Goal: Task Accomplishment & Management: Complete application form

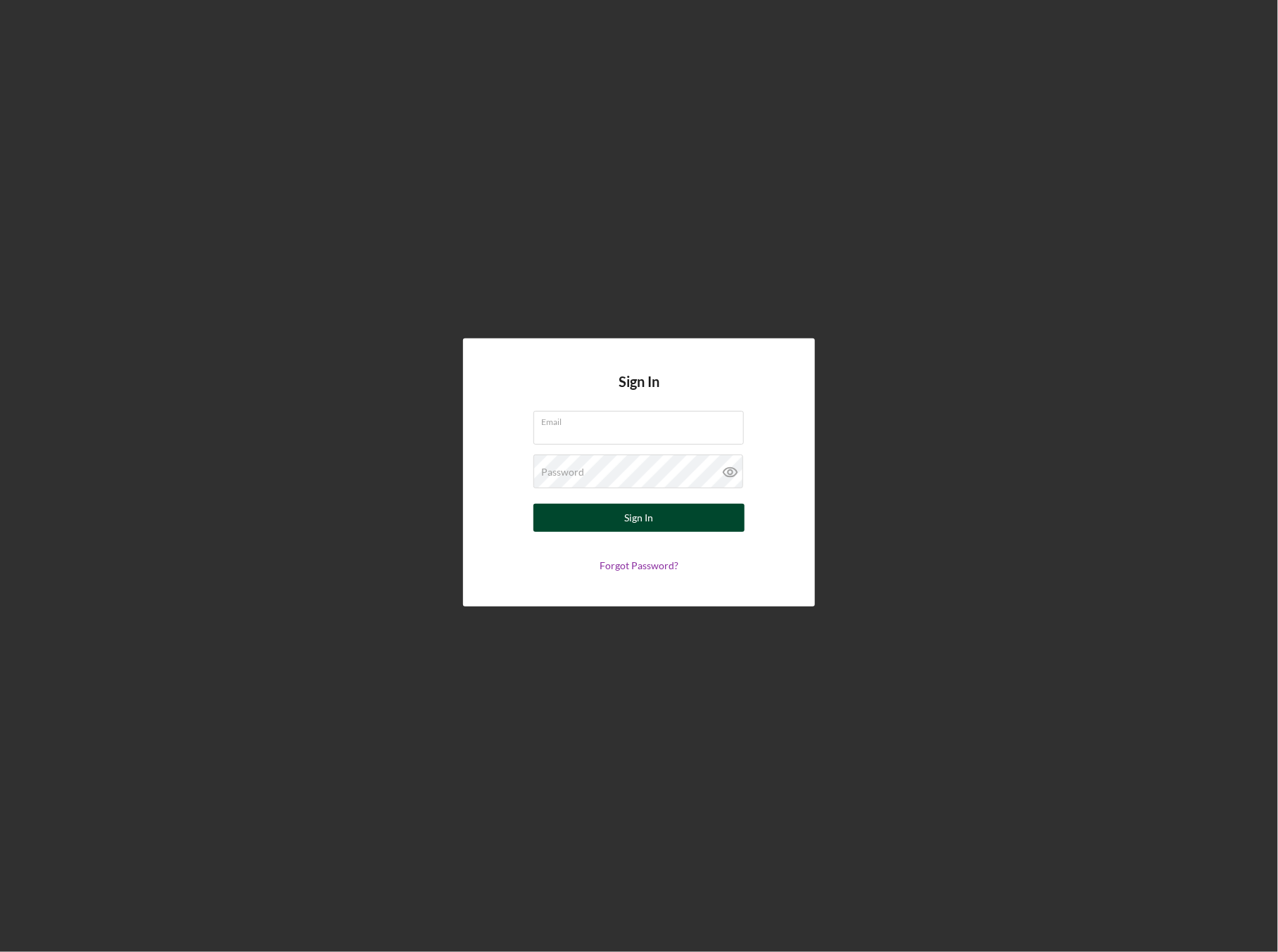
type input "[EMAIL_ADDRESS][DOMAIN_NAME]"
click at [614, 510] on button "Sign In" at bounding box center [639, 518] width 211 height 28
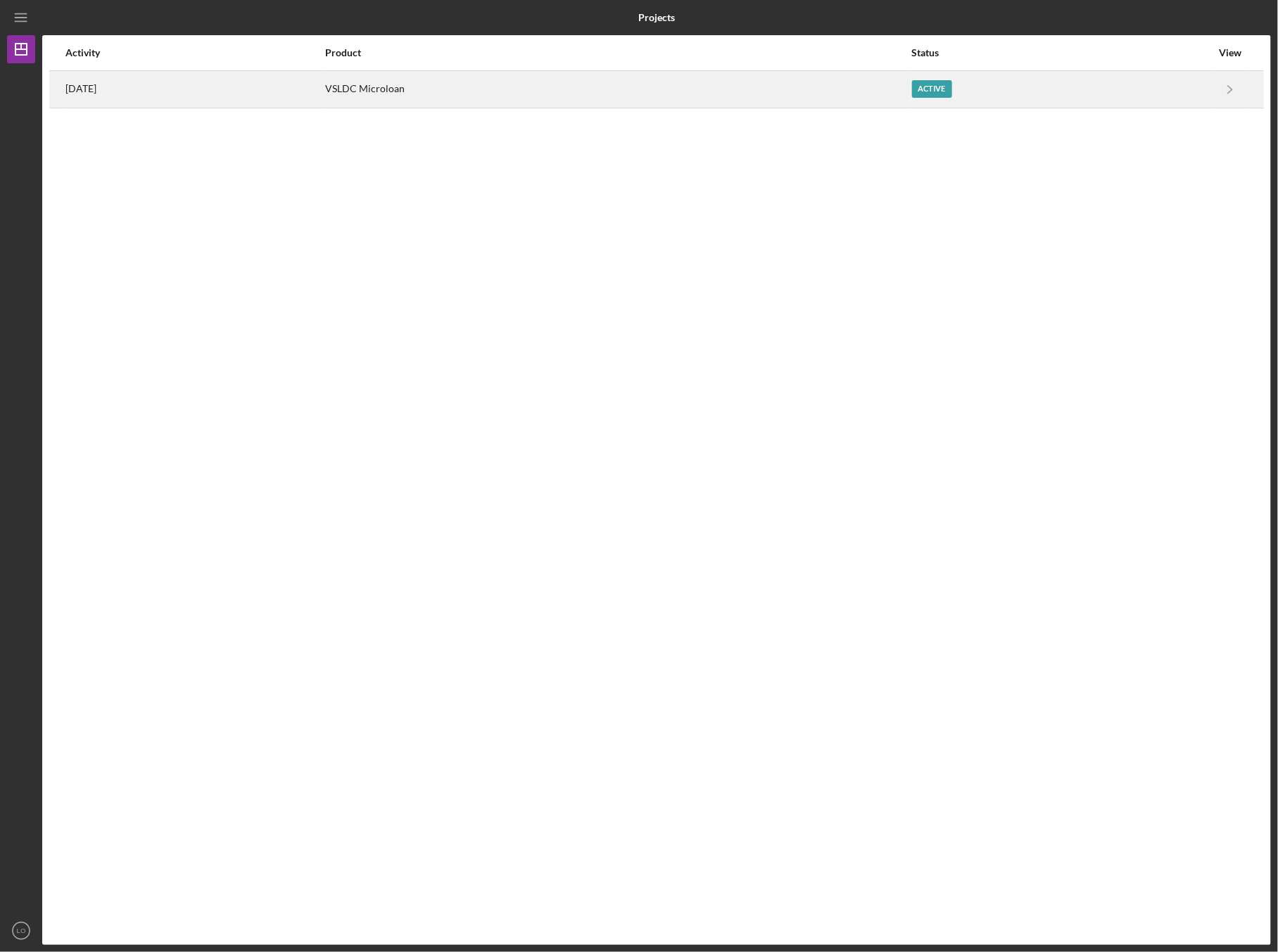
click at [952, 89] on div "Active" at bounding box center [932, 89] width 41 height 18
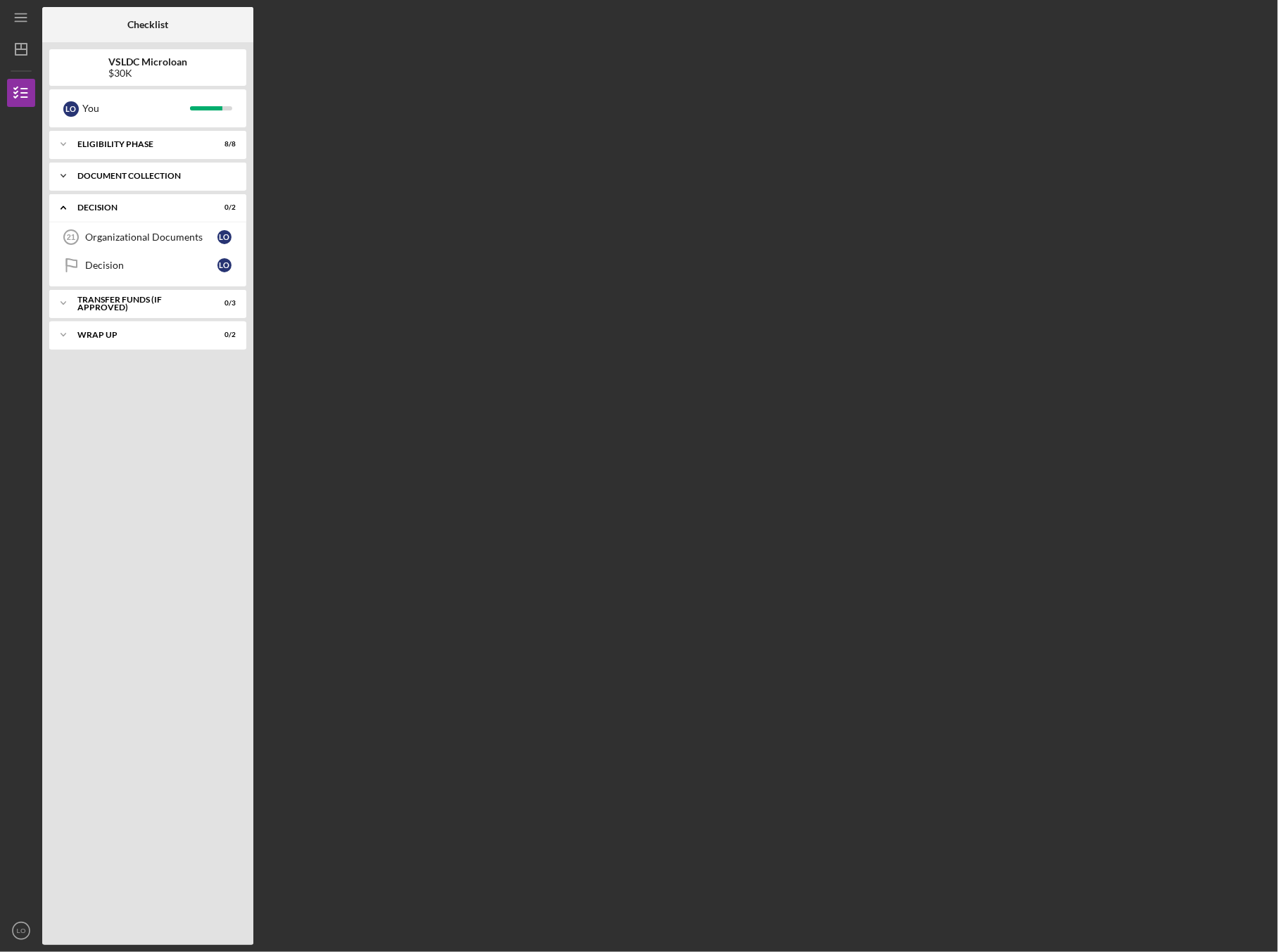
click at [133, 172] on div "Document Collection" at bounding box center [153, 176] width 151 height 8
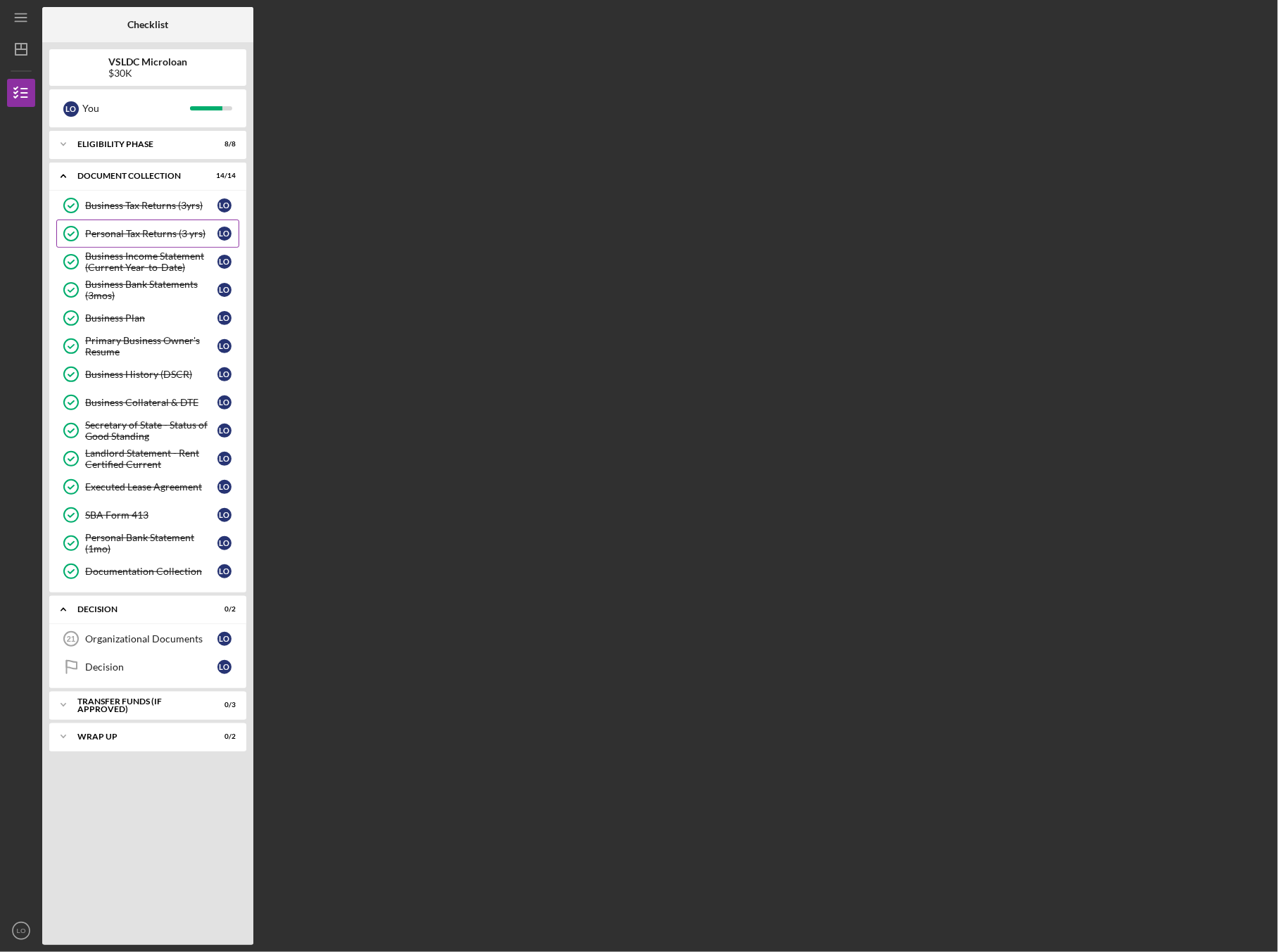
click at [122, 224] on link "Personal Tax Returns (3 yrs) Personal Tax Returns (3 yrs) L O" at bounding box center [148, 233] width 183 height 28
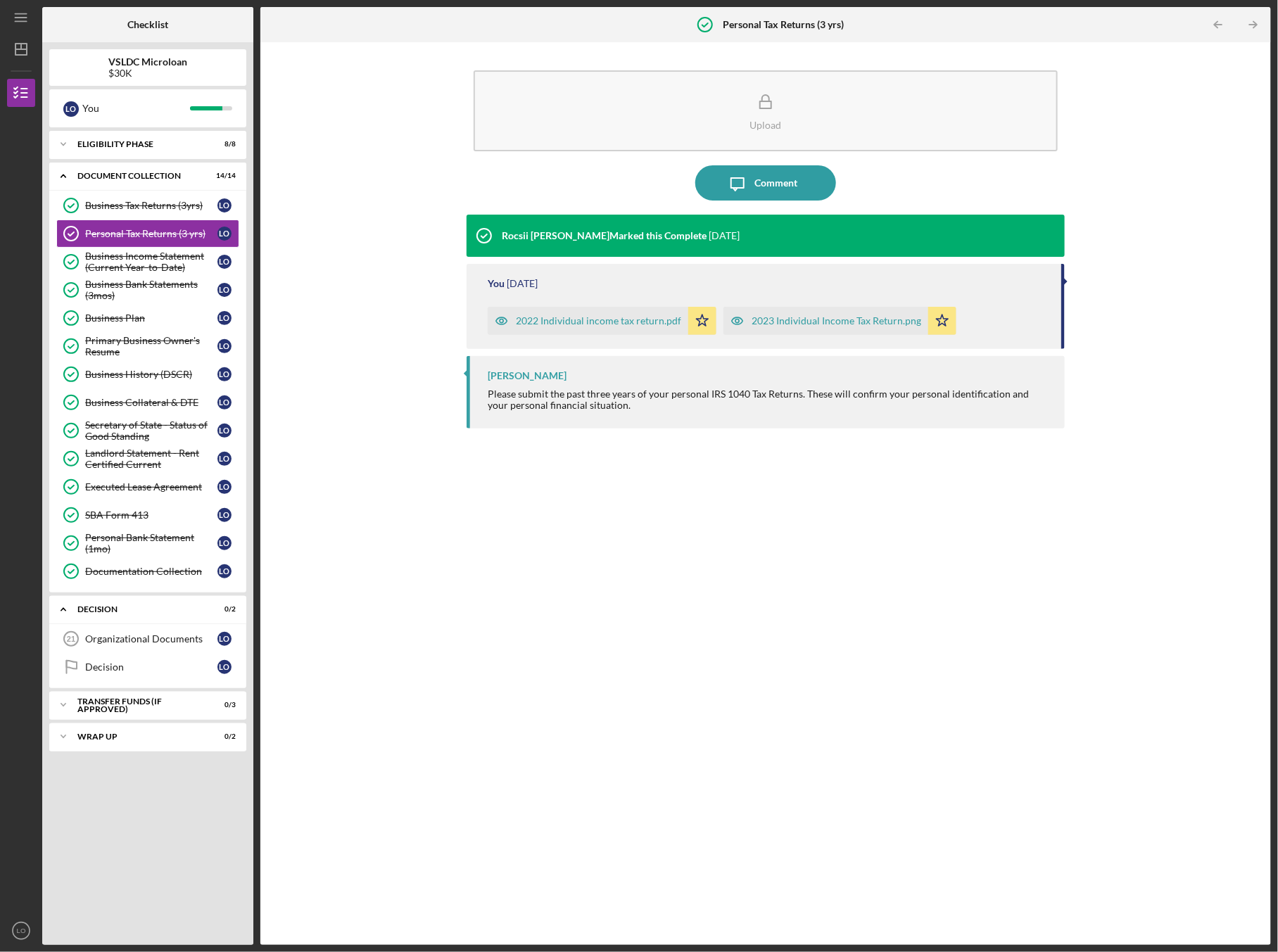
click at [653, 317] on div "2022 Individual income tax return.pdf" at bounding box center [599, 321] width 166 height 12
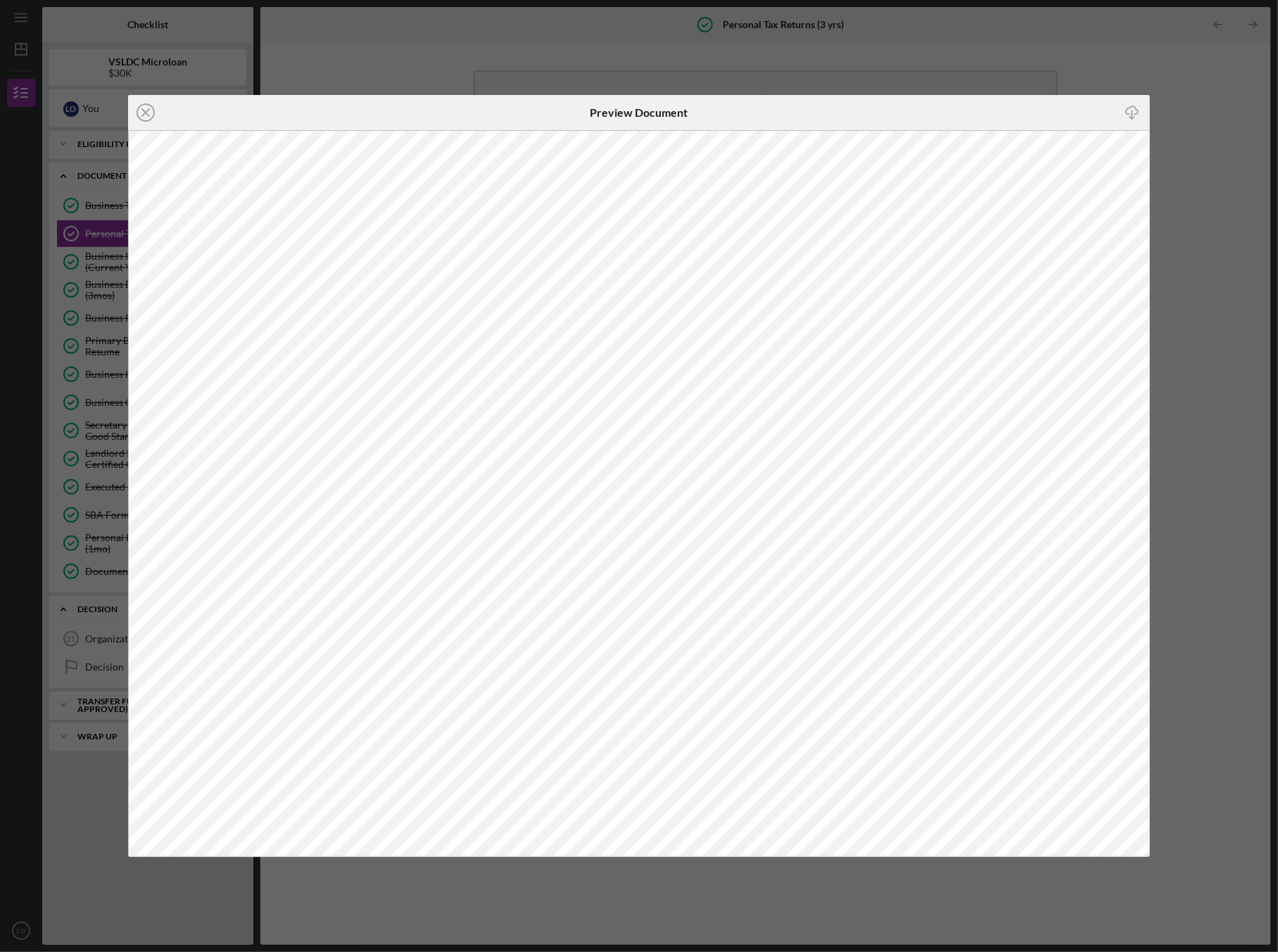
click at [443, 63] on div "Icon/Close Preview Document Icon/Download" at bounding box center [639, 476] width 1278 height 952
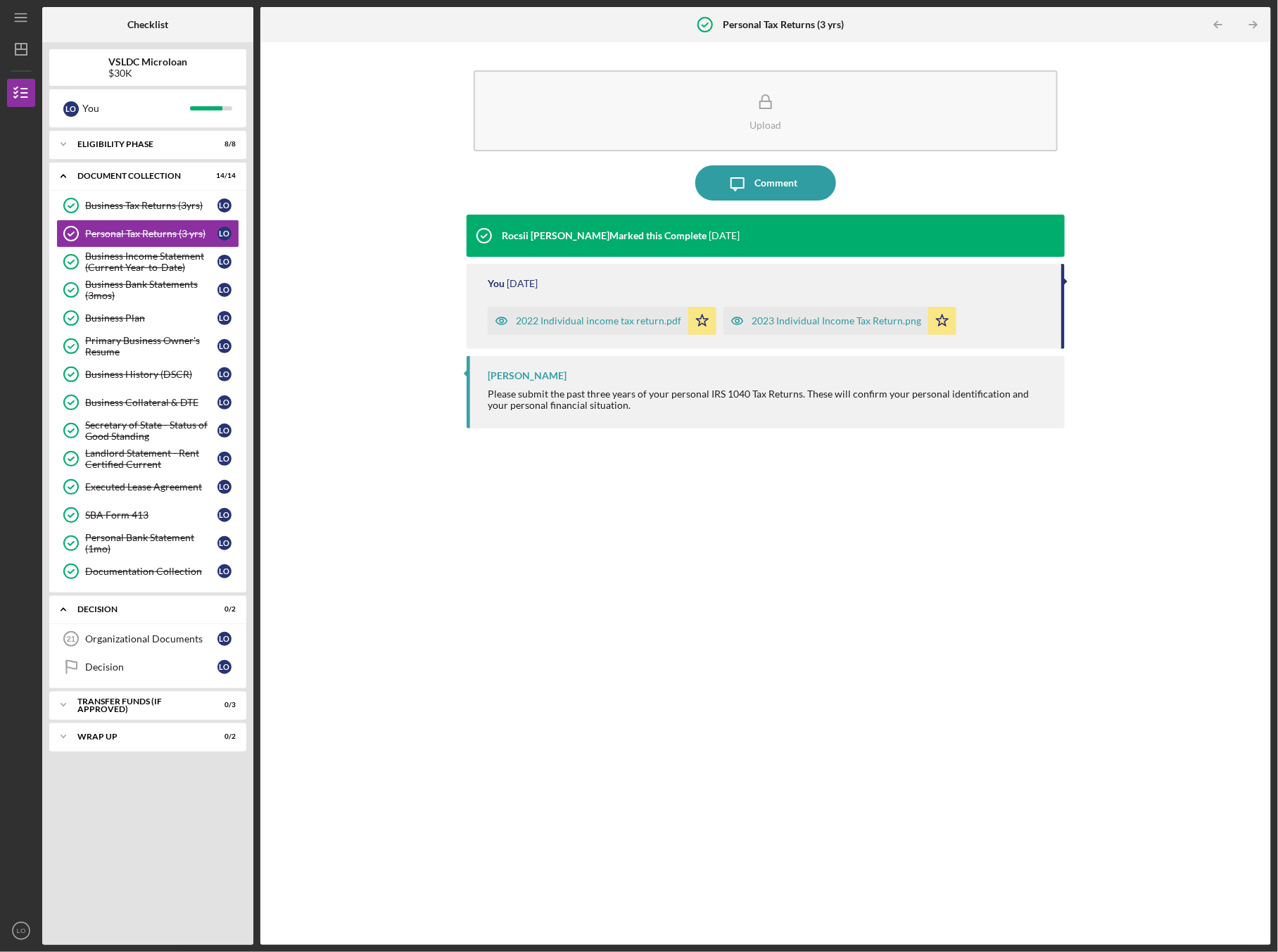
click at [872, 335] on div "You [DATE] 2022 Individual income tax return.pdf Icon/Star 2023 Individual Inco…" at bounding box center [766, 306] width 598 height 86
click at [843, 323] on div "2023 Individual Income Tax Return.png" at bounding box center [837, 321] width 169 height 12
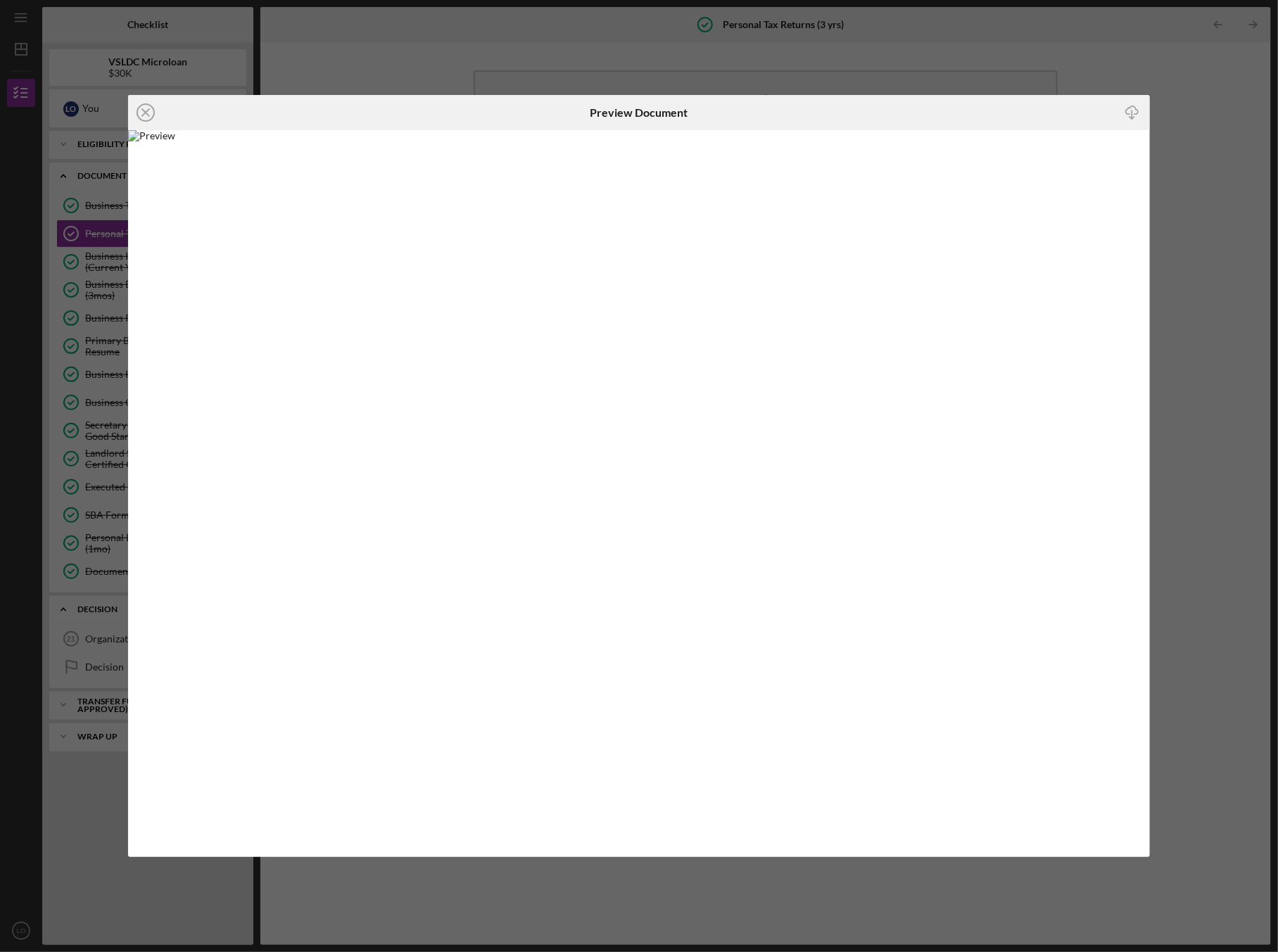
click at [1137, 113] on icon "button" at bounding box center [1132, 110] width 12 height 8
click at [1201, 159] on div "Icon/Close Preview Document Icon/Download" at bounding box center [639, 476] width 1278 height 952
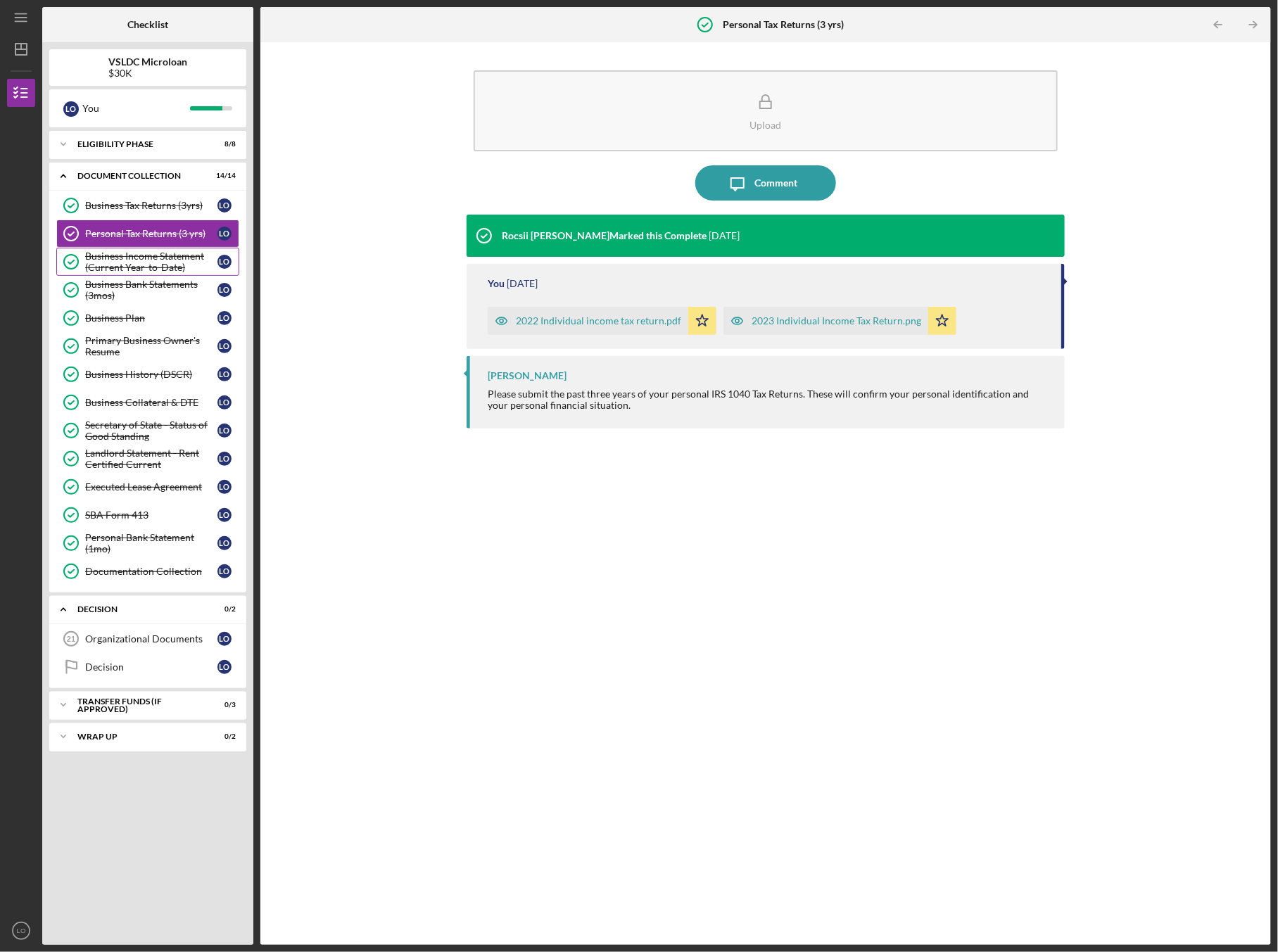
click at [125, 268] on div "Business Income Statement (Current Year-to-Date)" at bounding box center [151, 261] width 132 height 23
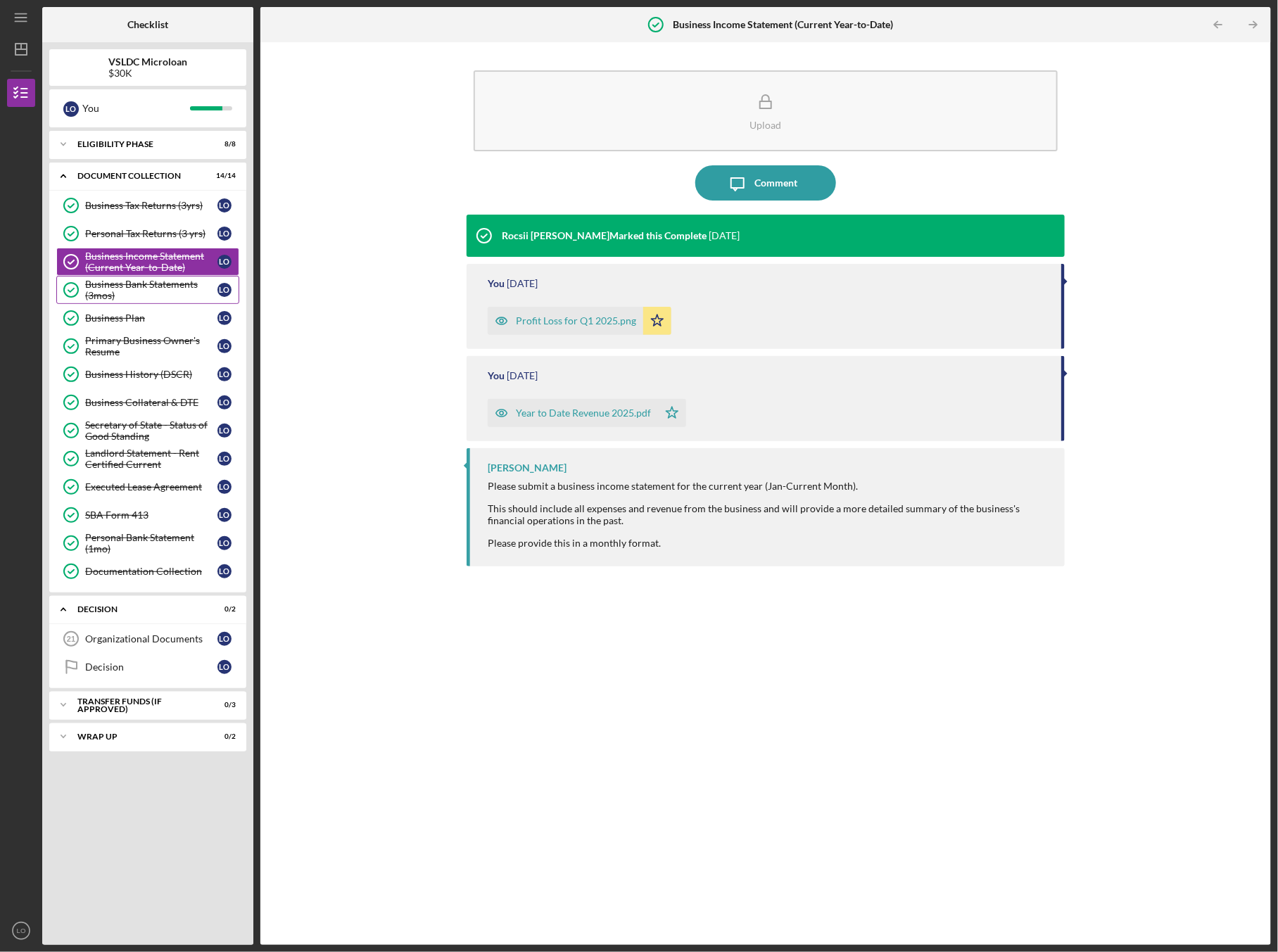
click at [131, 300] on link "Business Bank Statements (3mos) Business Bank Statements (3mos) L O" at bounding box center [148, 289] width 183 height 28
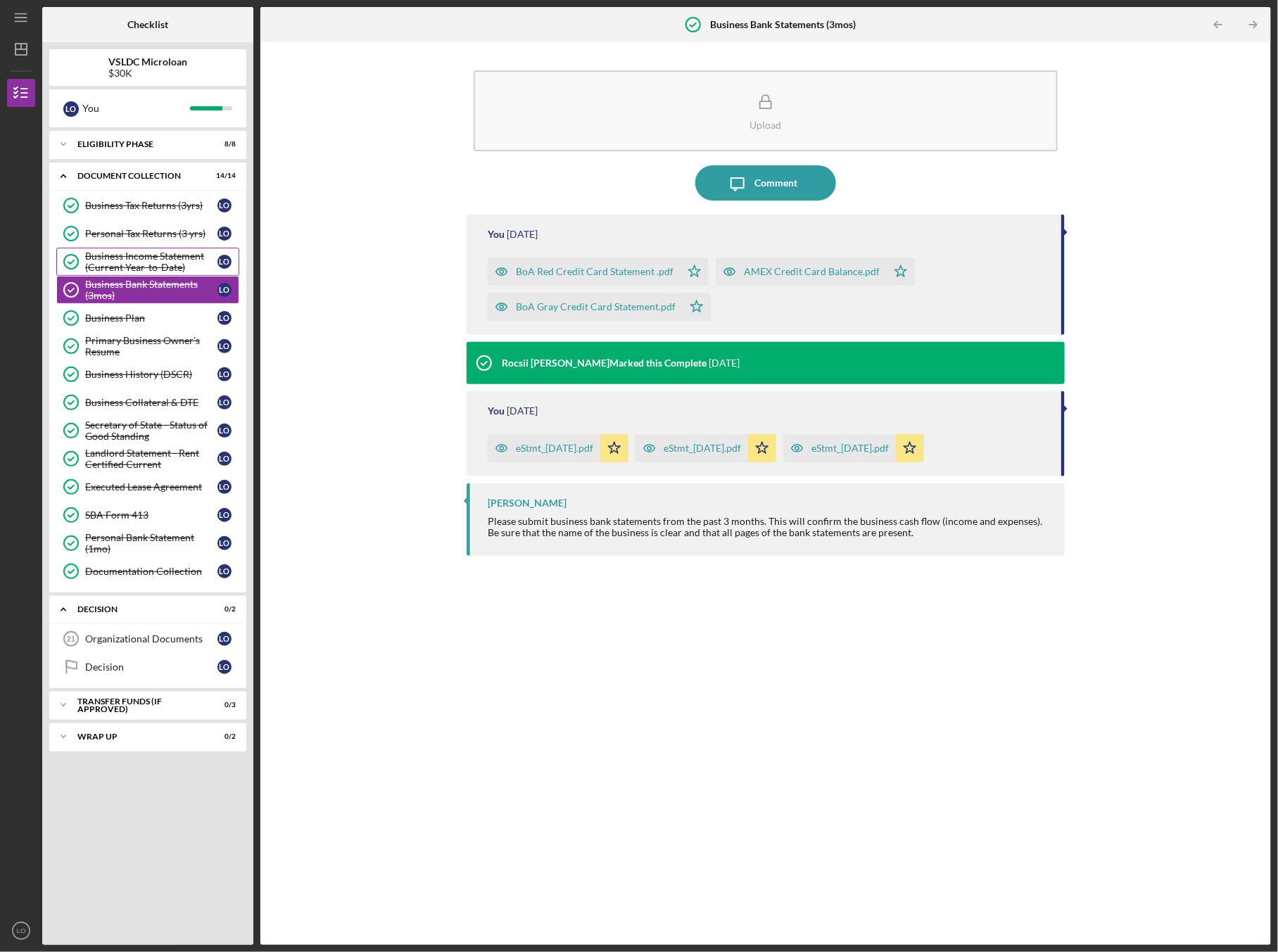
click at [123, 259] on div "Business Income Statement (Current Year-to-Date)" at bounding box center [151, 261] width 132 height 23
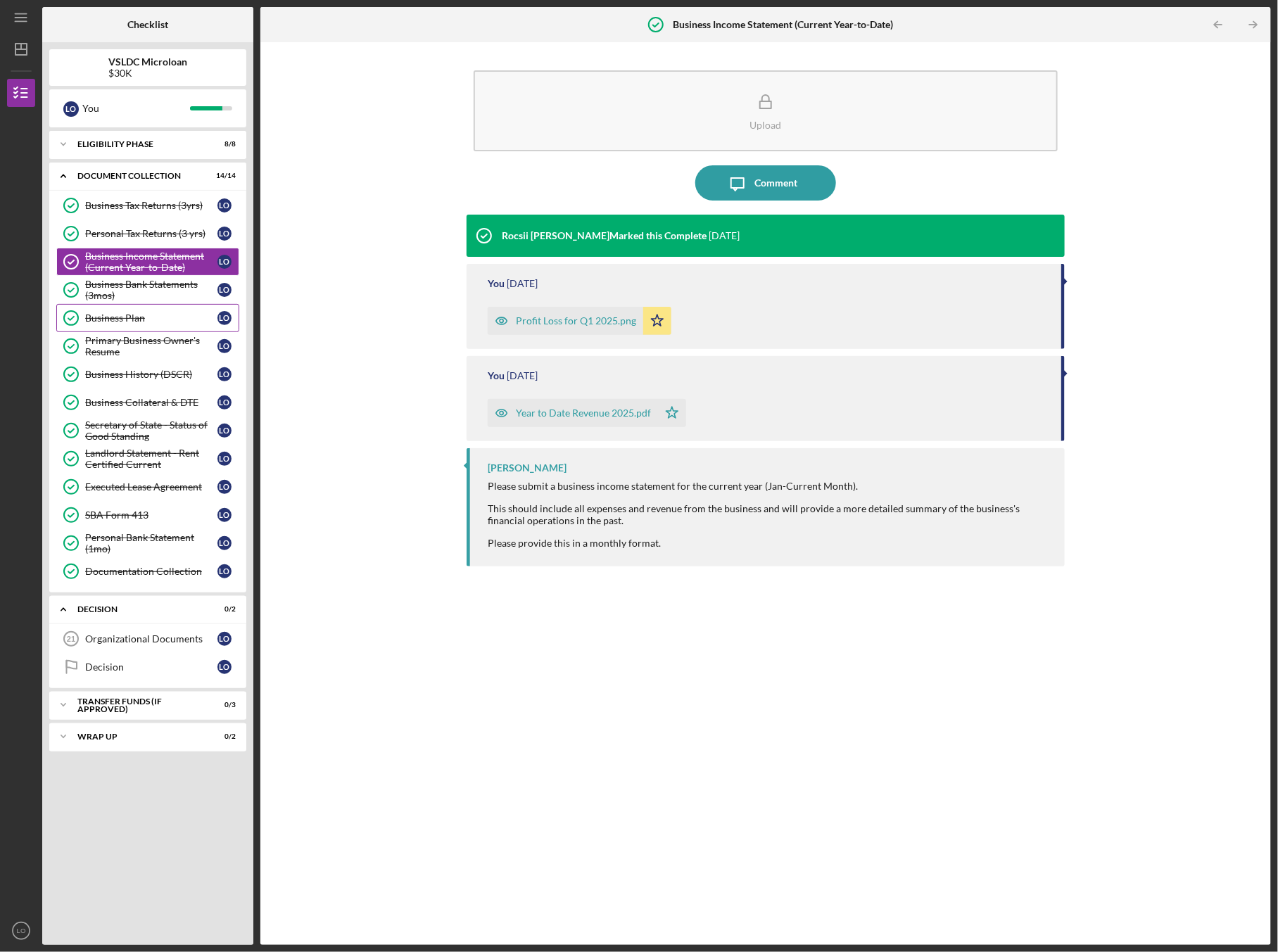
click at [122, 318] on div "Business Plan" at bounding box center [151, 318] width 132 height 12
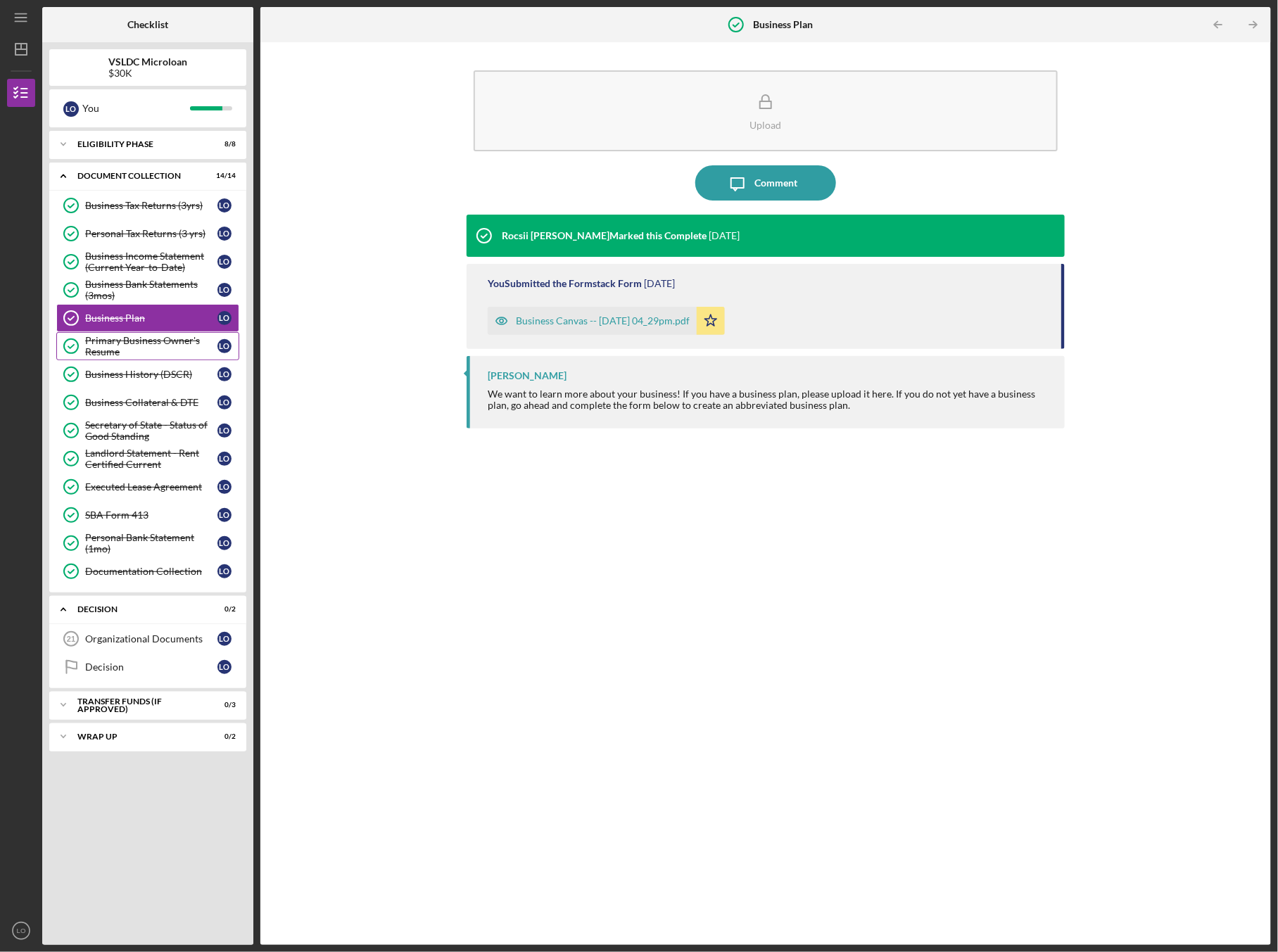
click at [124, 347] on div "Primary Business Owner's Resume" at bounding box center [151, 346] width 132 height 23
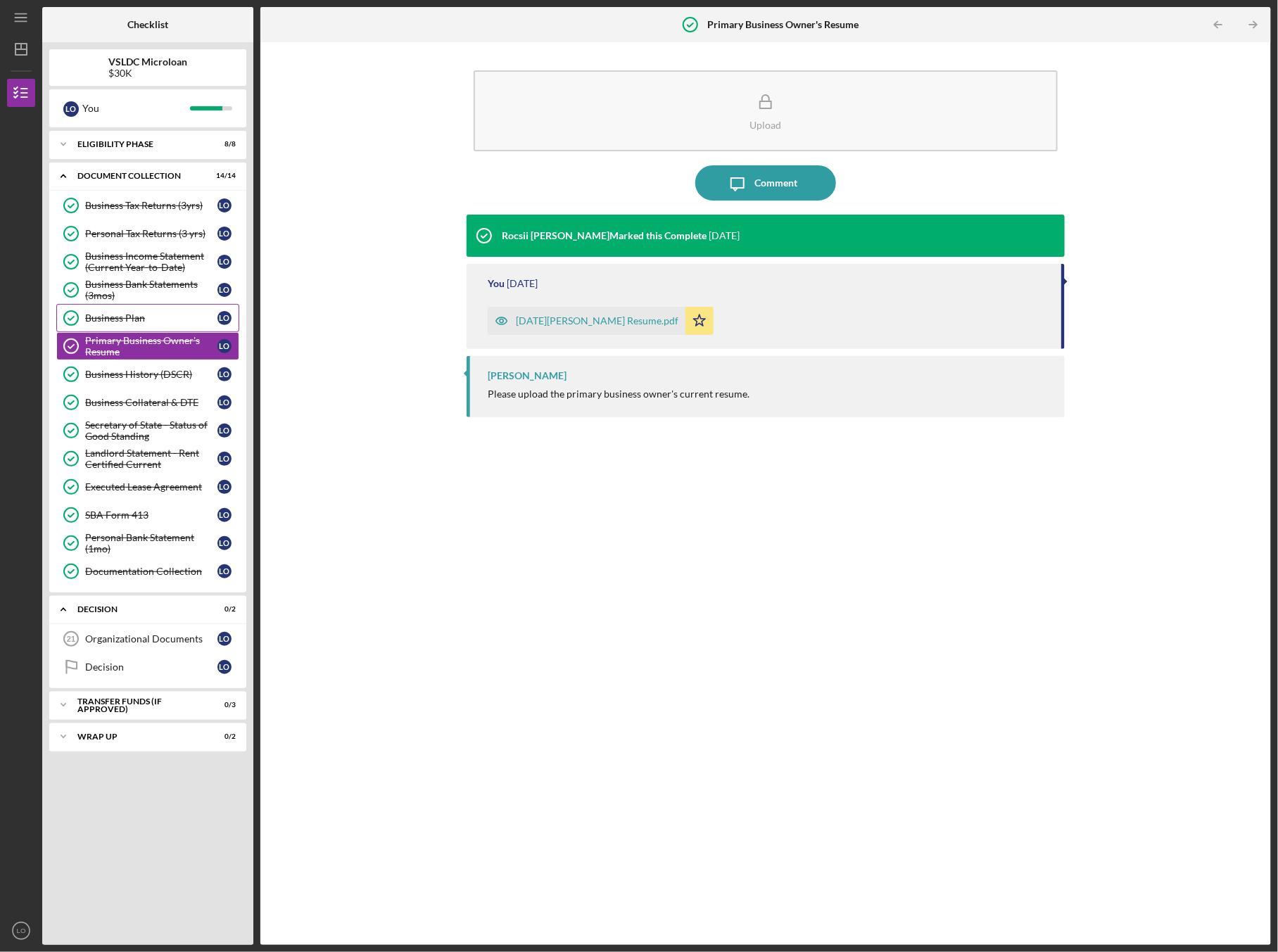
click at [124, 316] on div "Business Plan" at bounding box center [151, 318] width 132 height 12
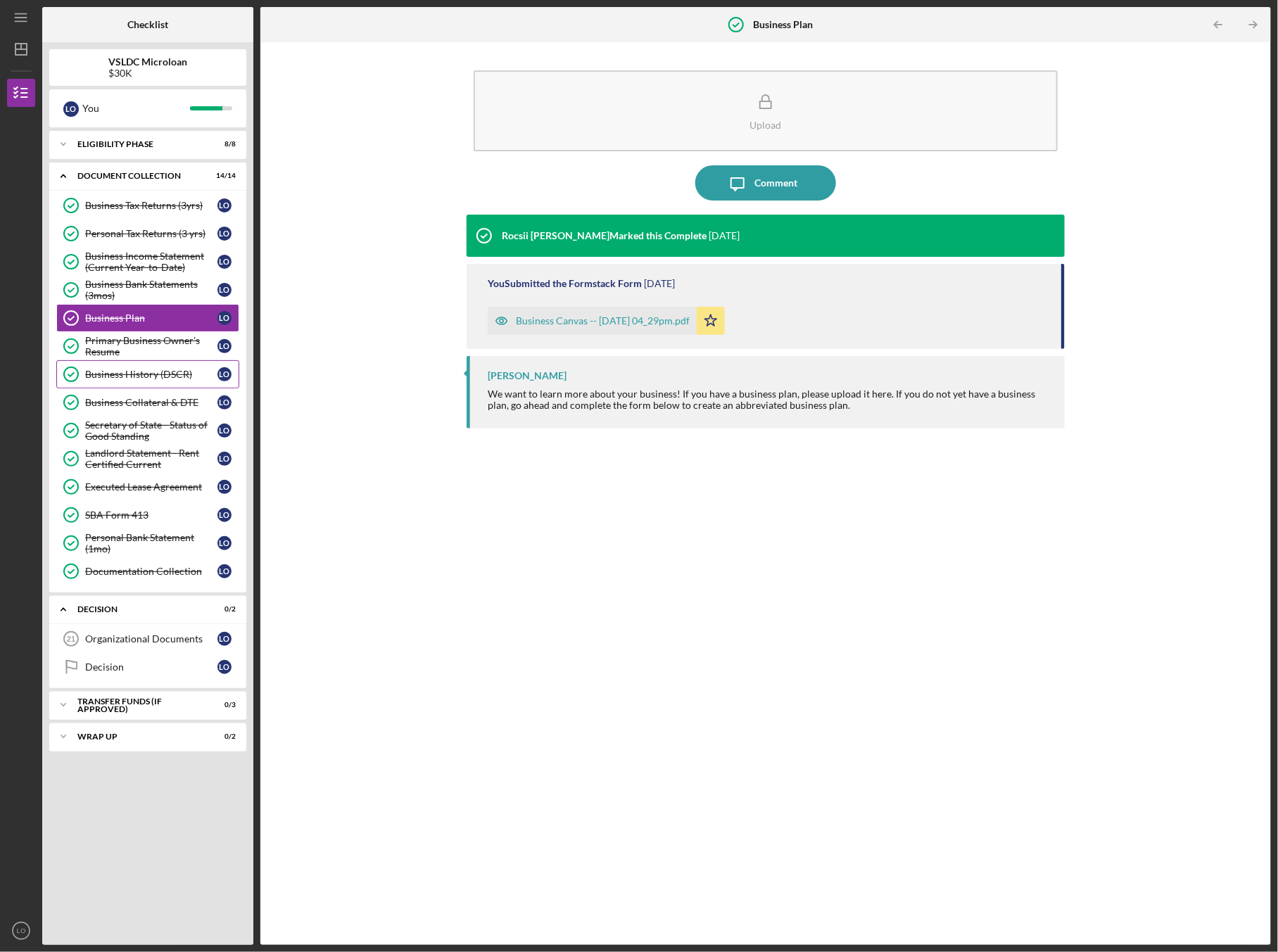
click at [121, 360] on link "Business History (DSCR) Business History (DSCR) L O" at bounding box center [148, 374] width 183 height 28
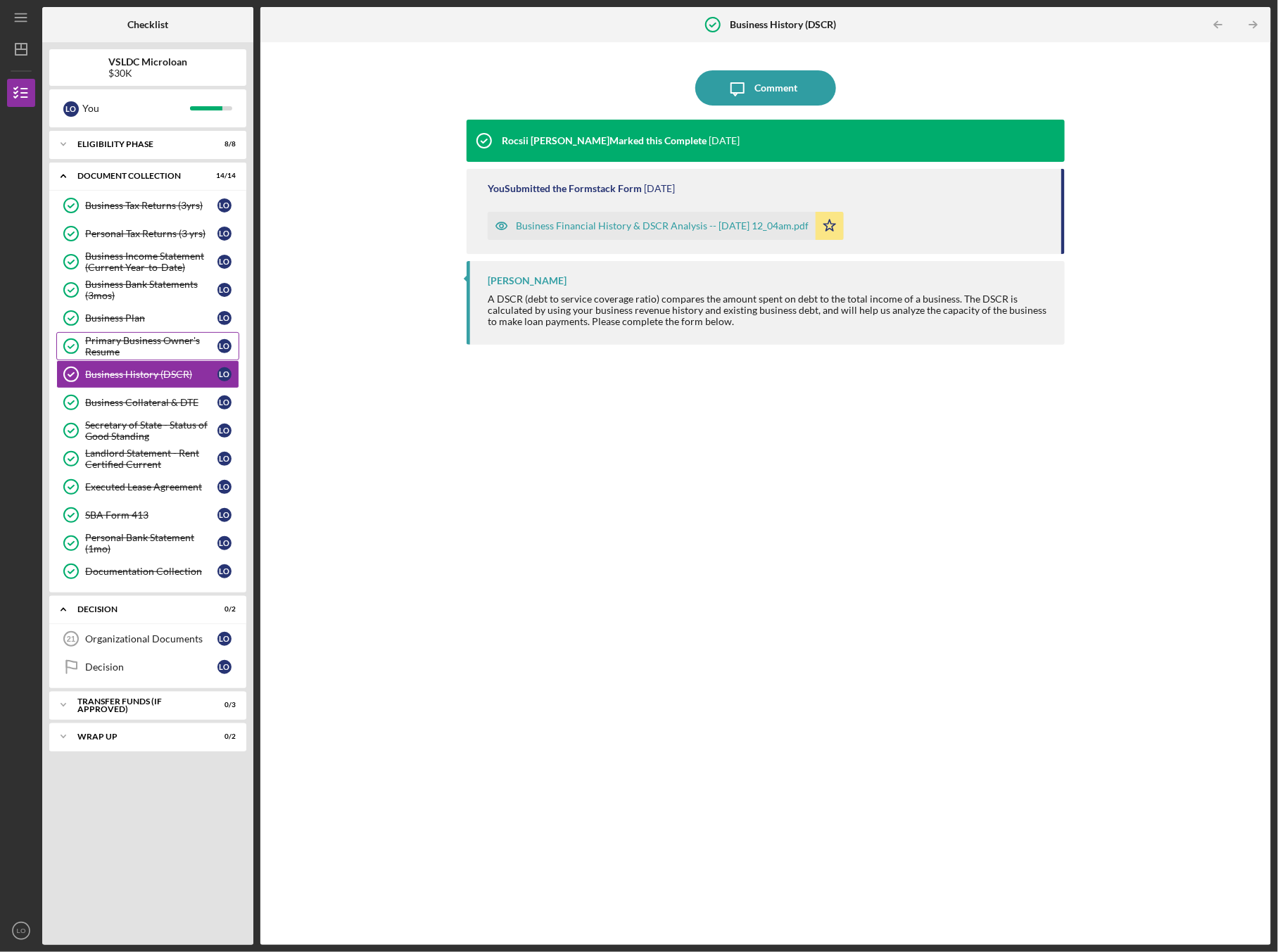
click at [122, 340] on div "Primary Business Owner's Resume" at bounding box center [151, 346] width 132 height 23
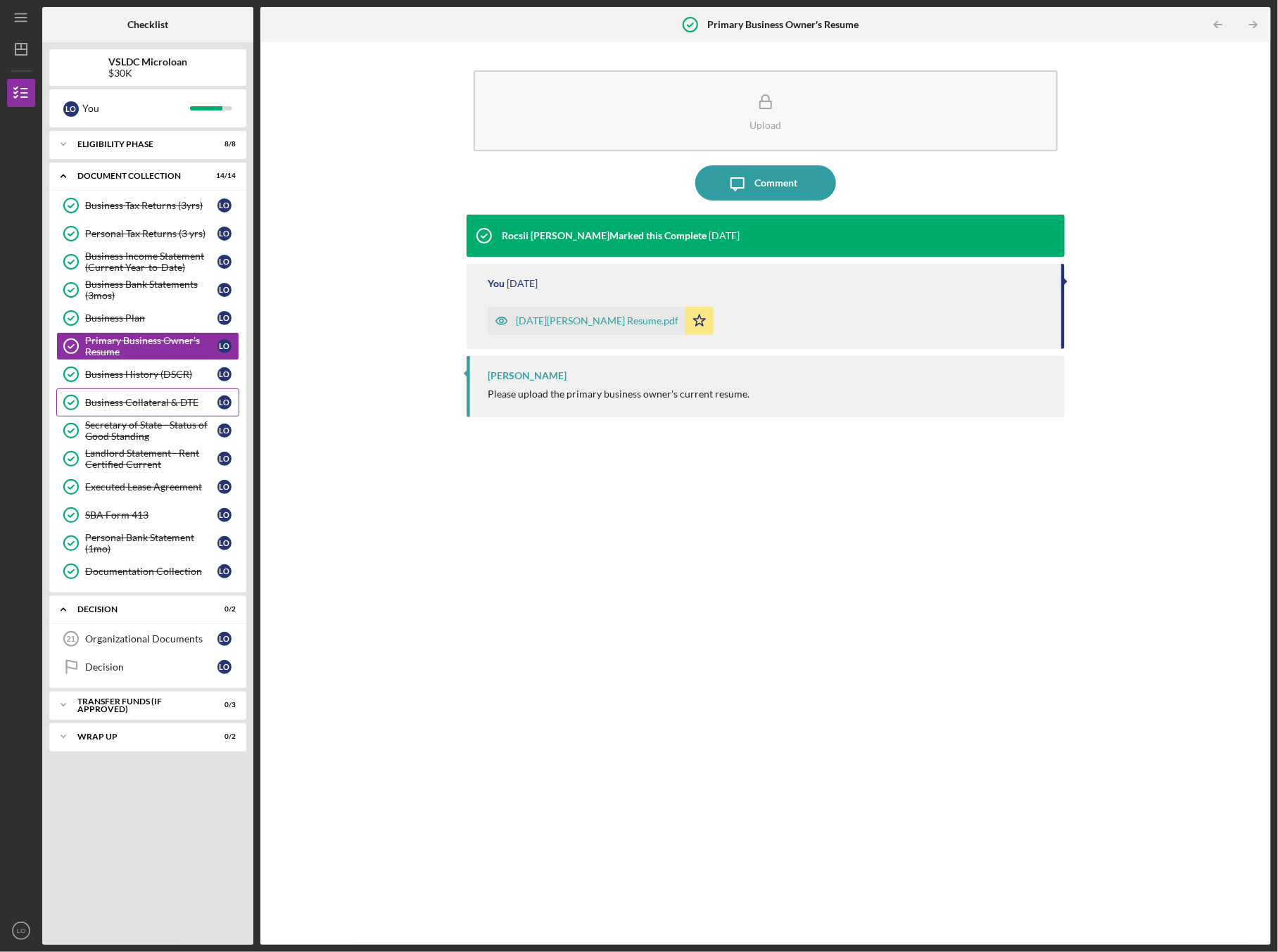
click at [118, 400] on div "Business Collateral & DTE" at bounding box center [151, 403] width 132 height 12
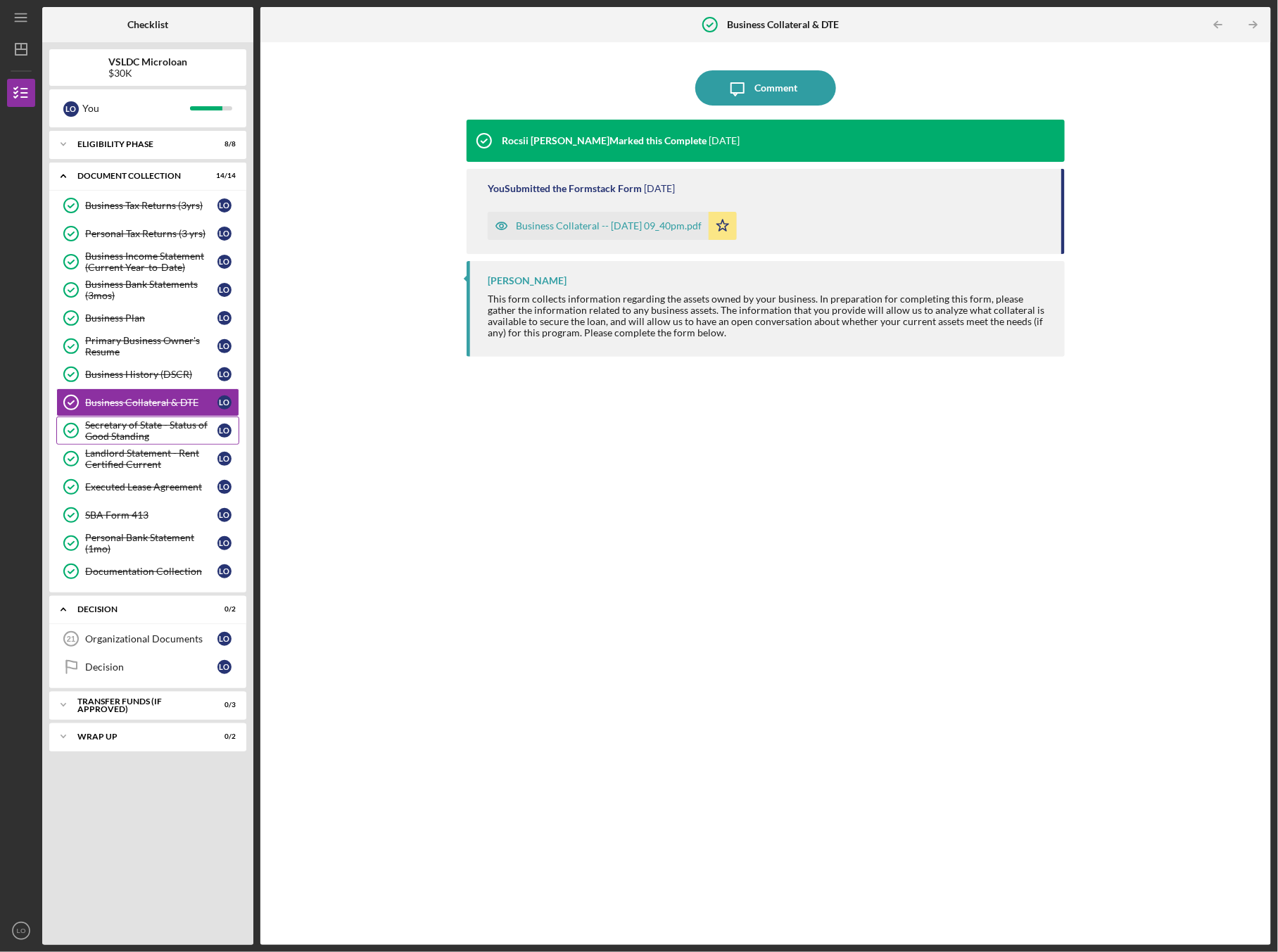
click at [127, 436] on div "Secretary of State - Status of Good Standing" at bounding box center [151, 431] width 132 height 23
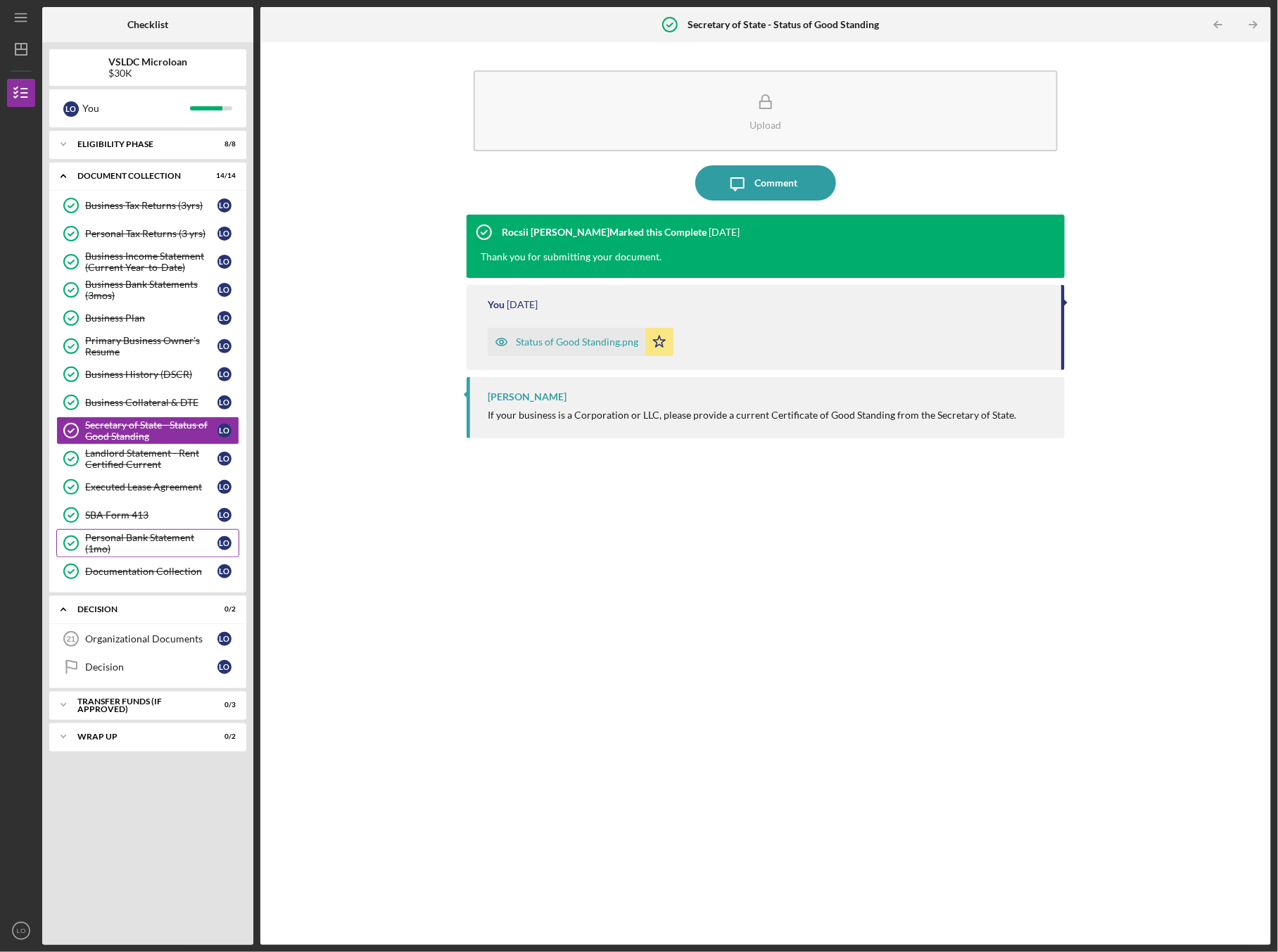
click at [147, 544] on div "Personal Bank Statement (1mo)" at bounding box center [151, 543] width 132 height 23
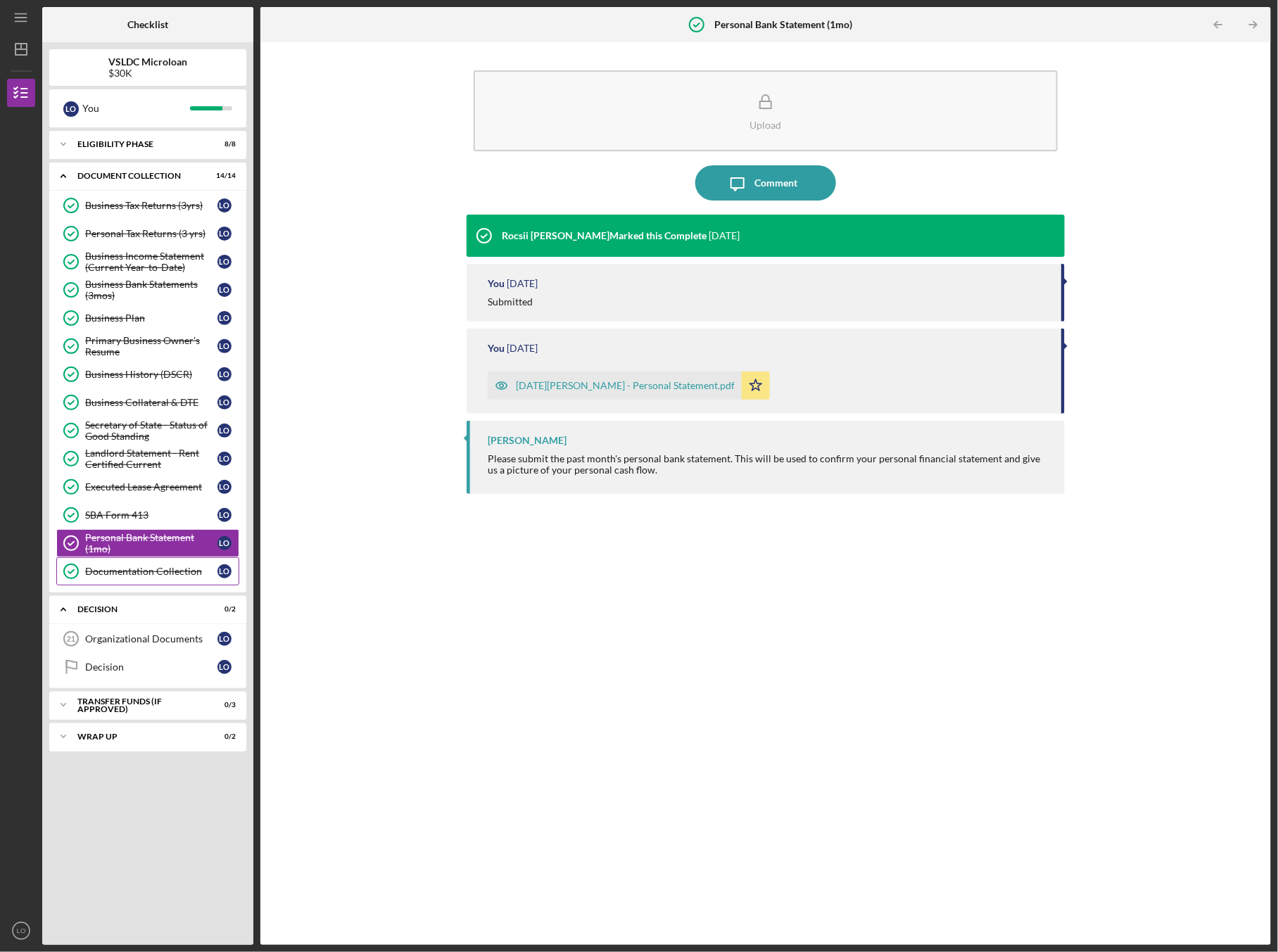
click at [141, 566] on div "Documentation Collection" at bounding box center [151, 571] width 132 height 12
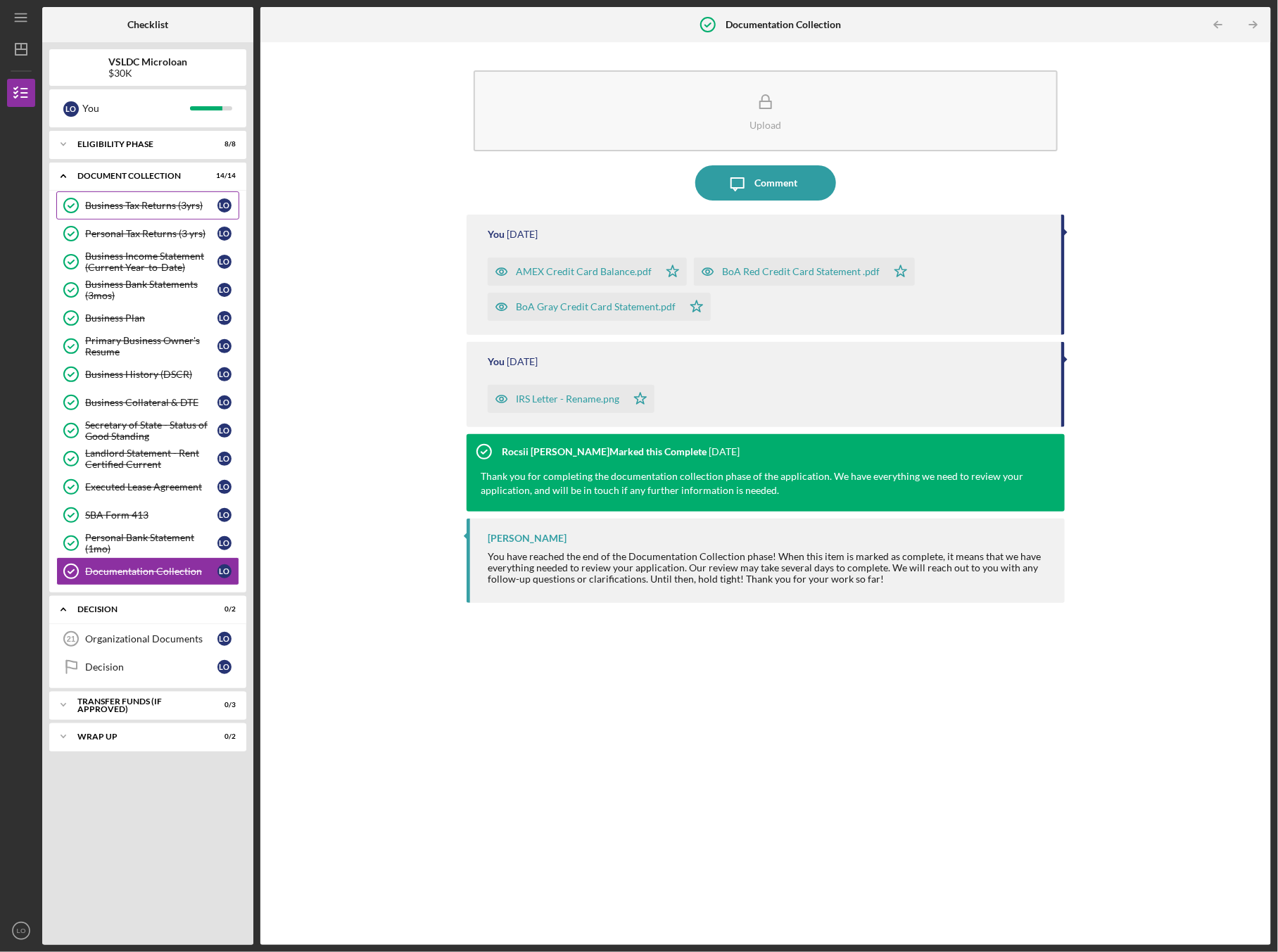
click at [122, 209] on div "Business Tax Returns (3yrs)" at bounding box center [151, 205] width 132 height 12
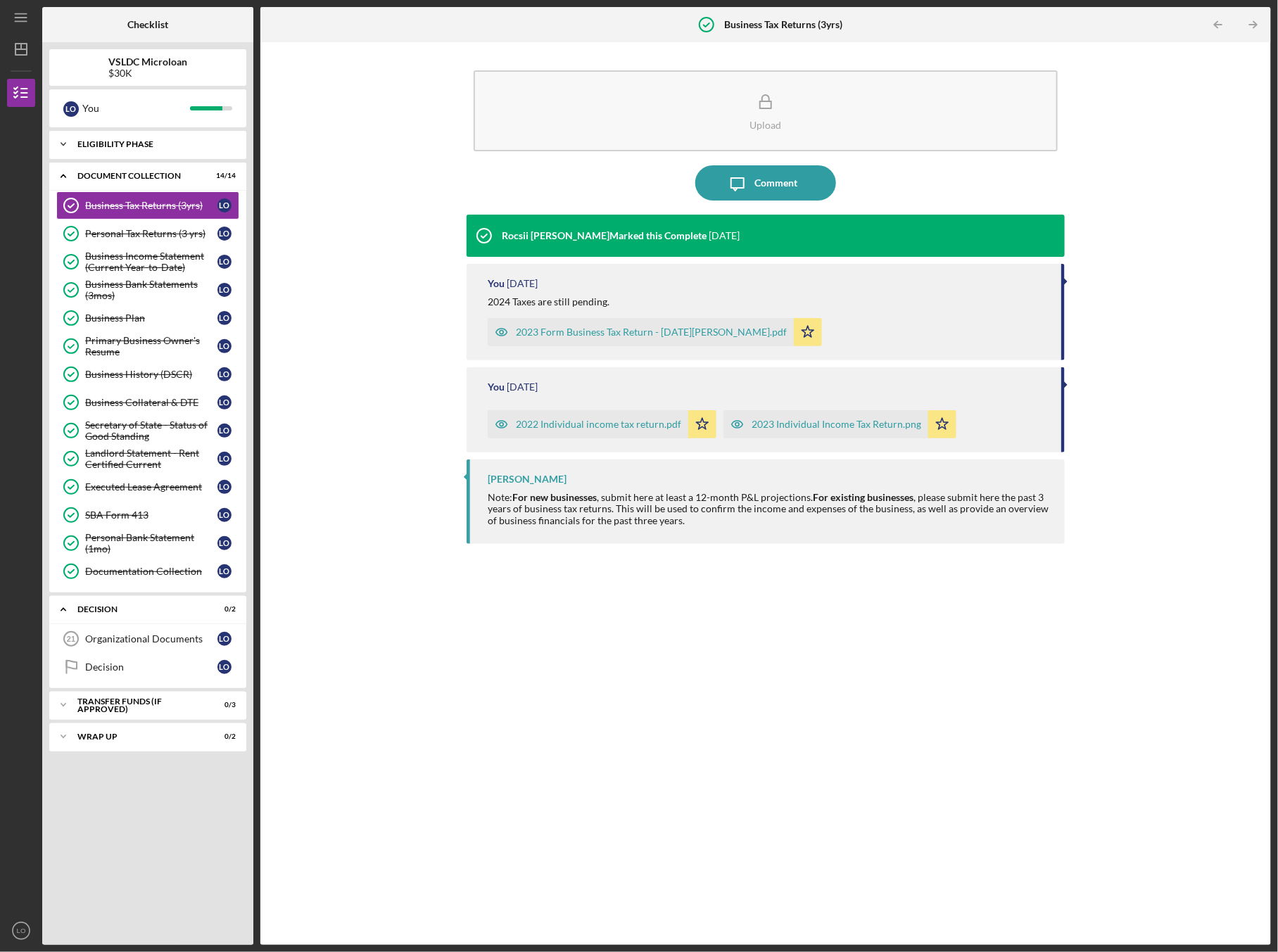
click at [64, 141] on icon "Icon/Expander" at bounding box center [63, 144] width 28 height 28
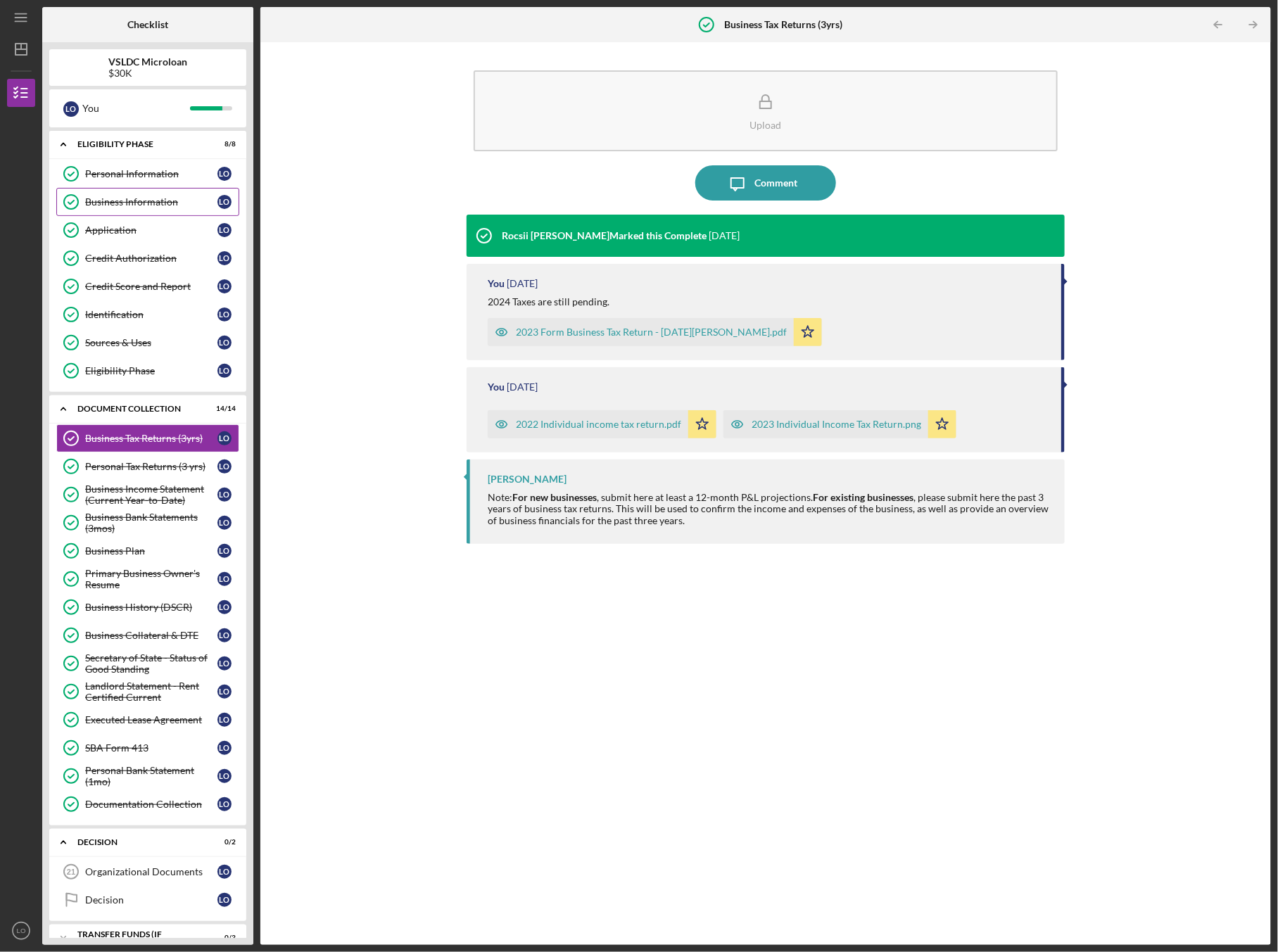
click at [111, 203] on div "Business Information" at bounding box center [151, 202] width 132 height 12
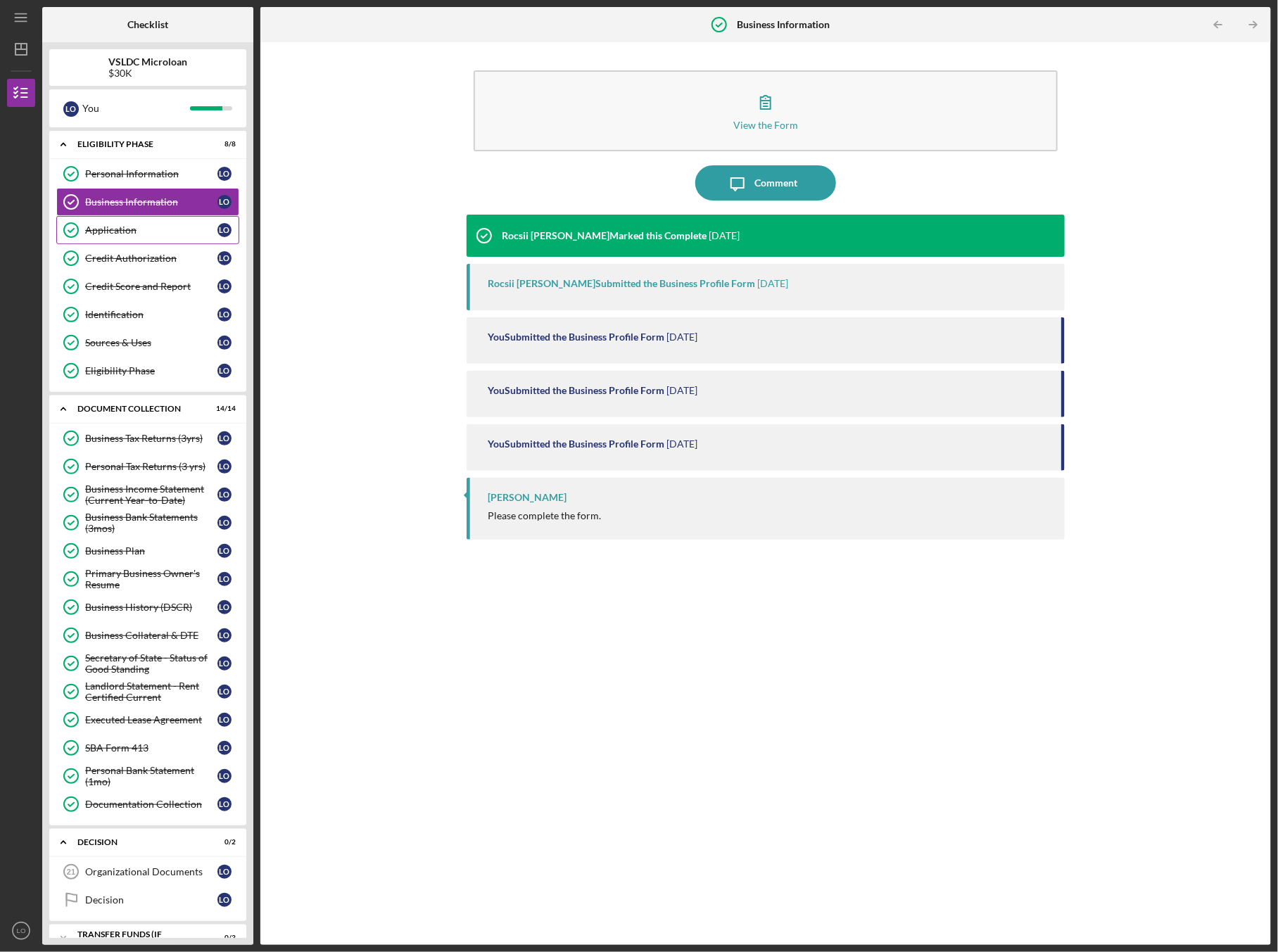
click at [163, 236] on link "Application Application L O" at bounding box center [148, 230] width 183 height 28
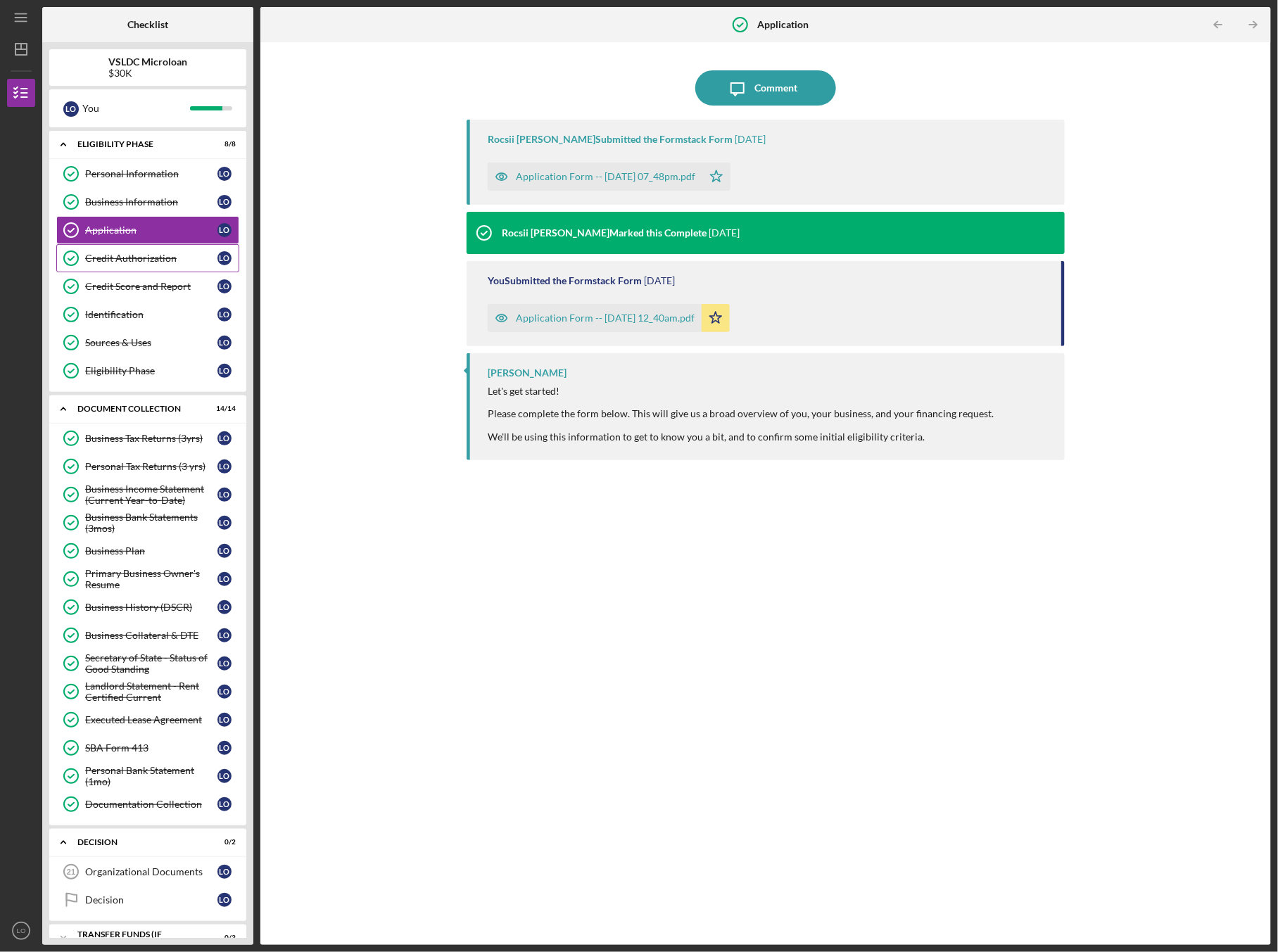
click at [150, 261] on div "Credit Authorization" at bounding box center [151, 258] width 132 height 12
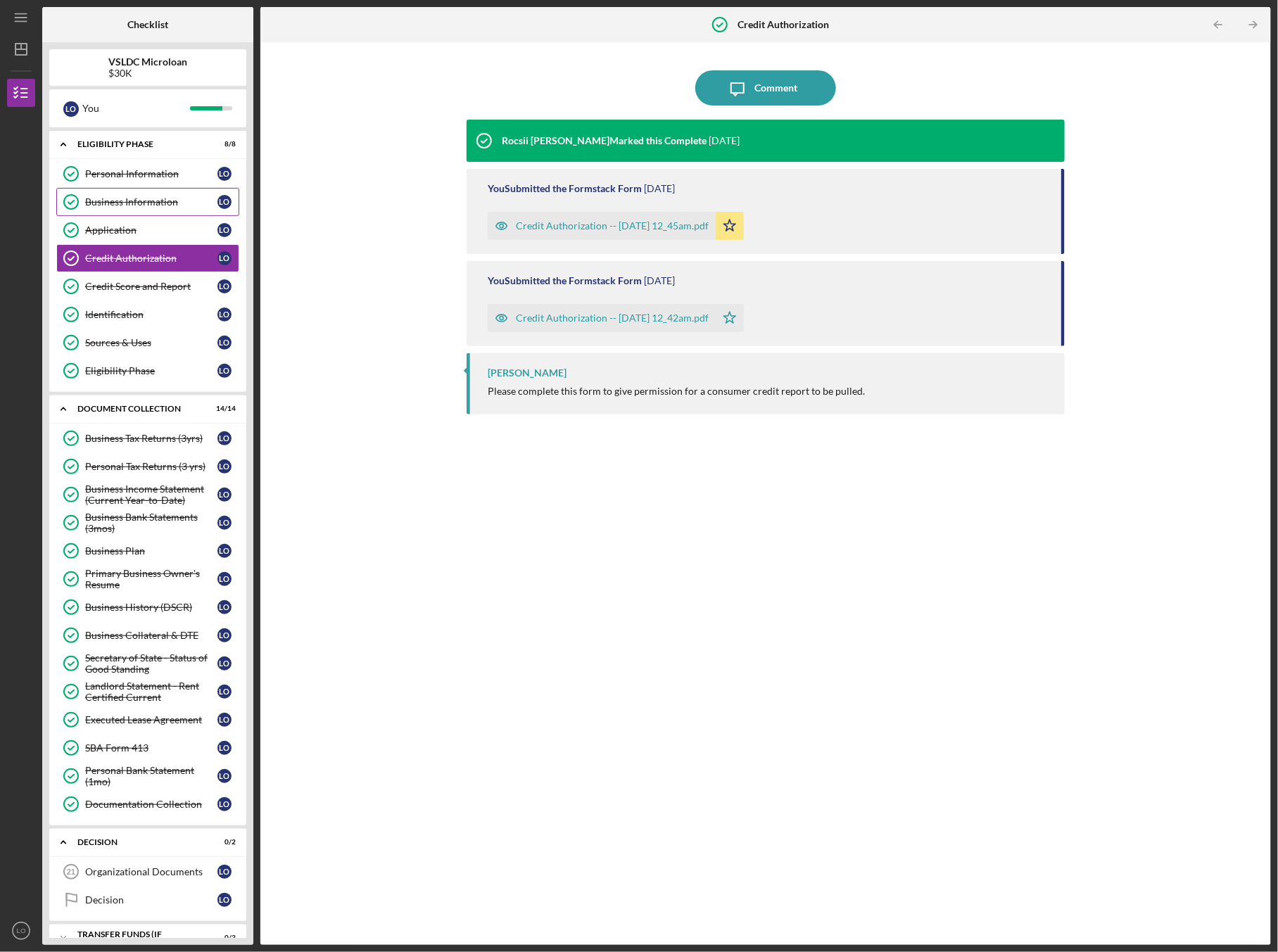
click at [141, 191] on link "Business Information Business Information L O" at bounding box center [148, 202] width 183 height 28
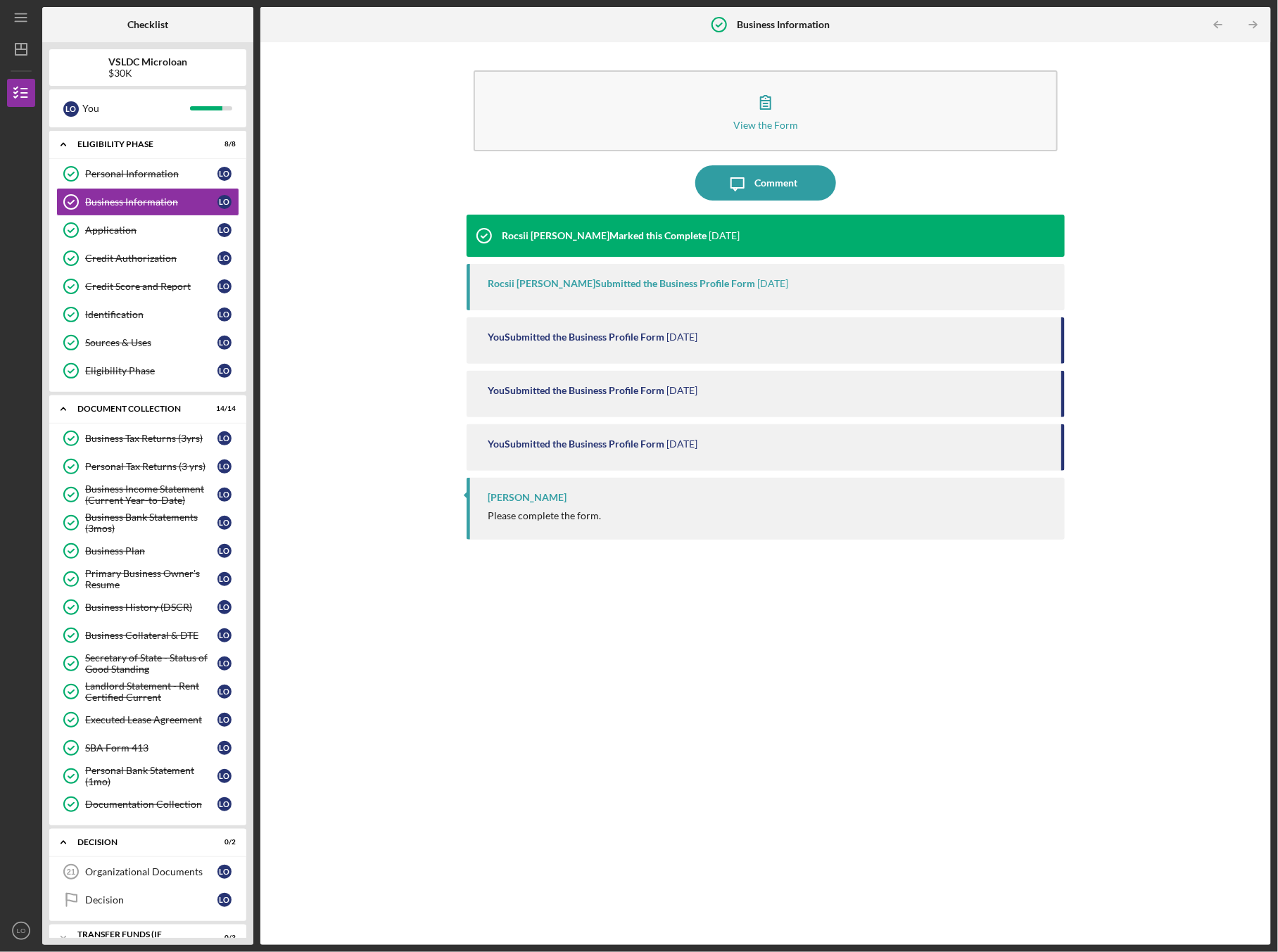
click at [566, 227] on div "Rocsii [PERSON_NAME] Marked this Complete [DATE]" at bounding box center [603, 235] width 273 height 42
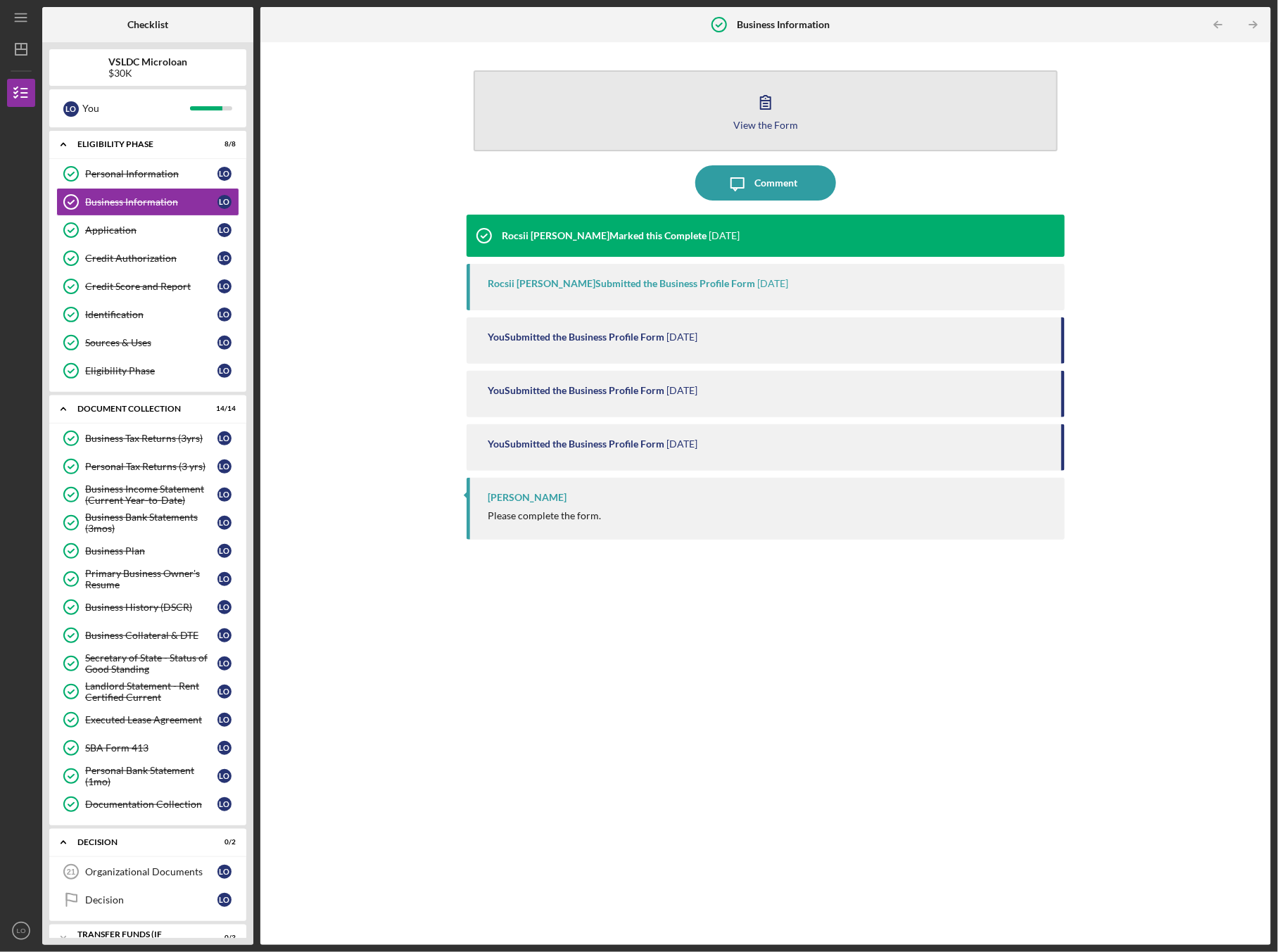
click at [760, 92] on icon "button" at bounding box center [766, 102] width 35 height 35
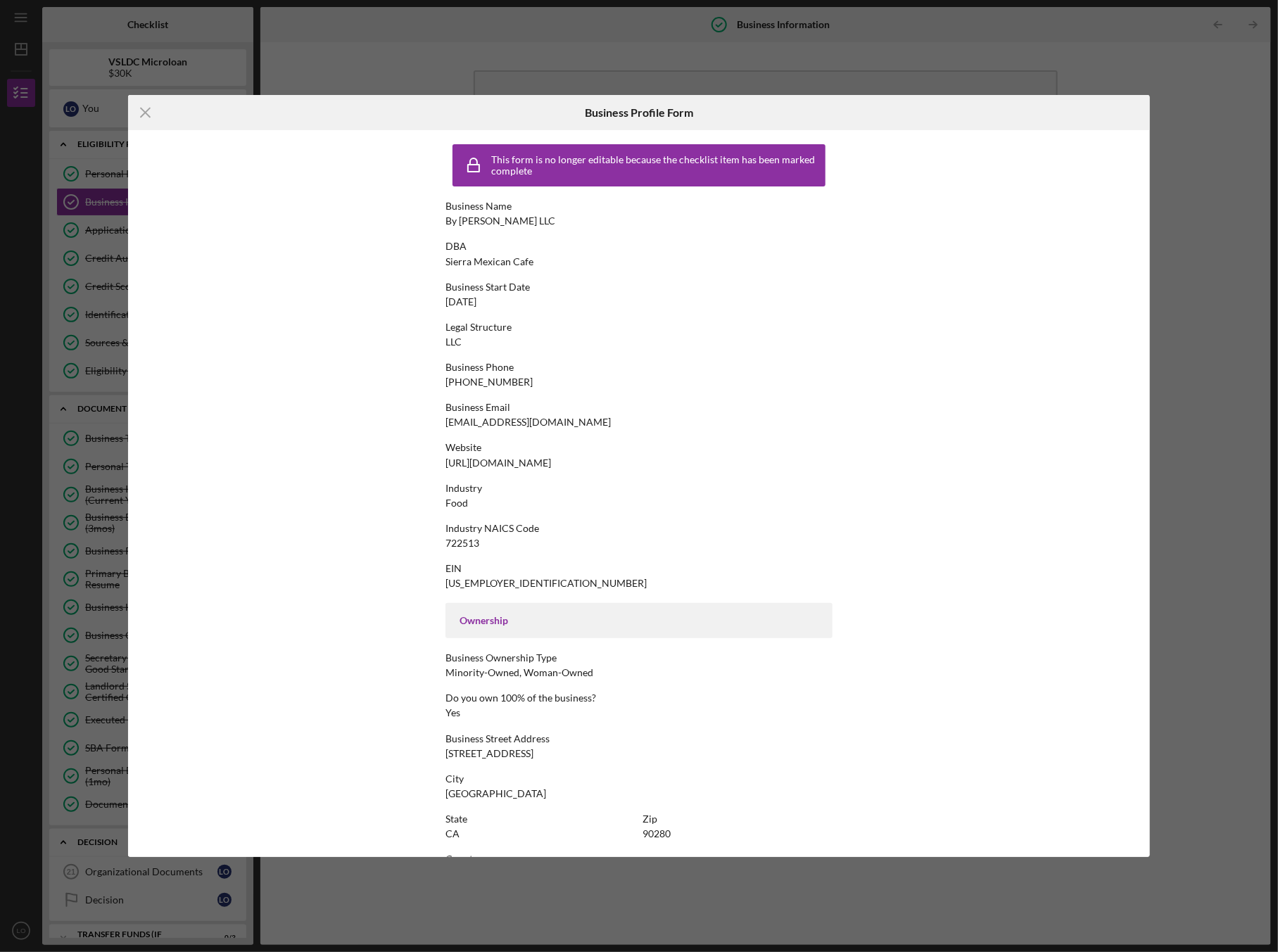
click at [492, 41] on div "Icon/Menu Close Business Profile Form This form is no longer editable because t…" at bounding box center [639, 476] width 1278 height 952
click at [56, 177] on div "Icon/Menu Close Business Profile Form This form is no longer editable because t…" at bounding box center [639, 476] width 1278 height 952
click at [150, 113] on icon "Icon/Menu Close" at bounding box center [145, 113] width 35 height 35
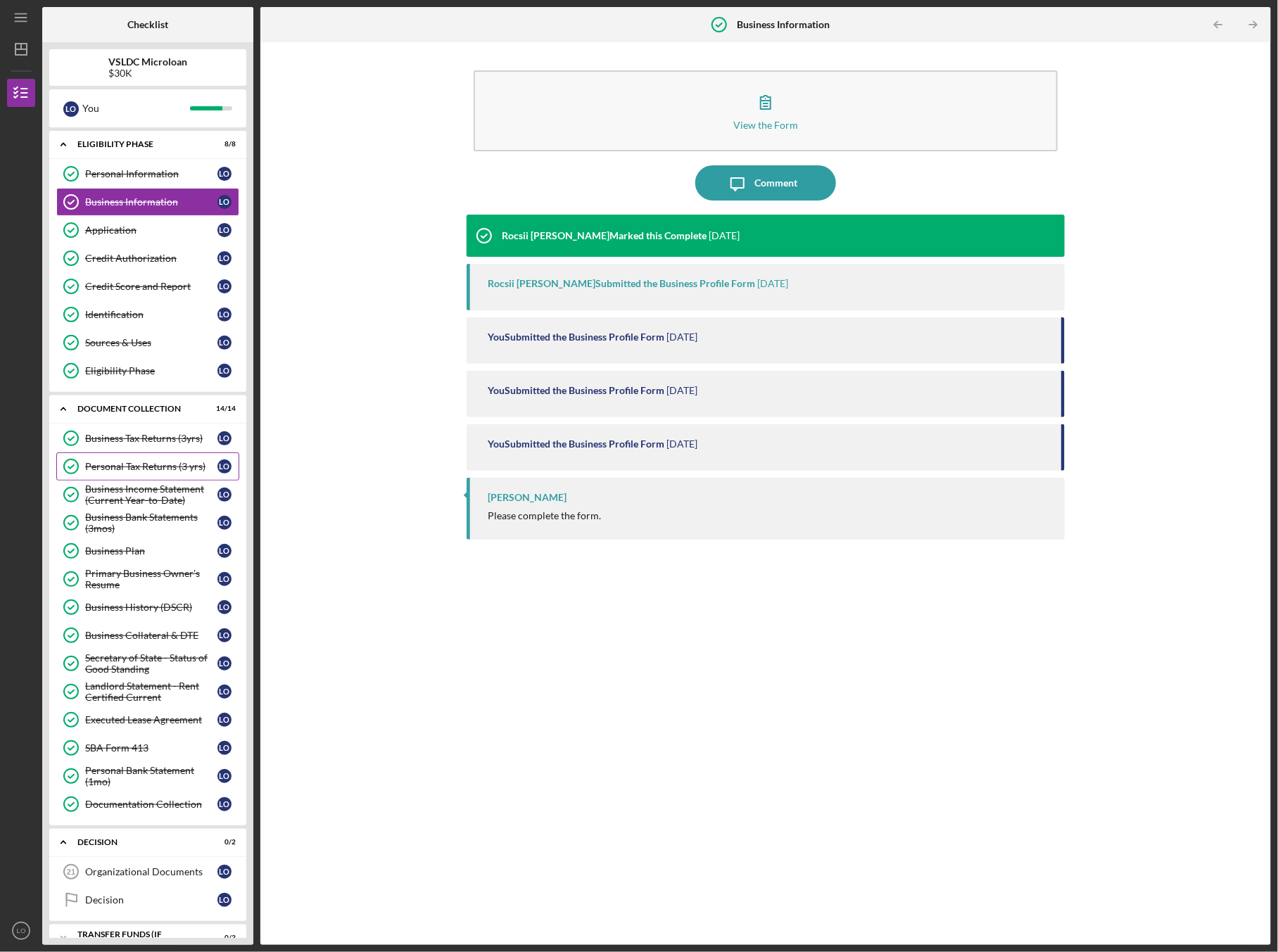
click at [147, 467] on div "Personal Tax Returns (3 yrs)" at bounding box center [151, 467] width 132 height 12
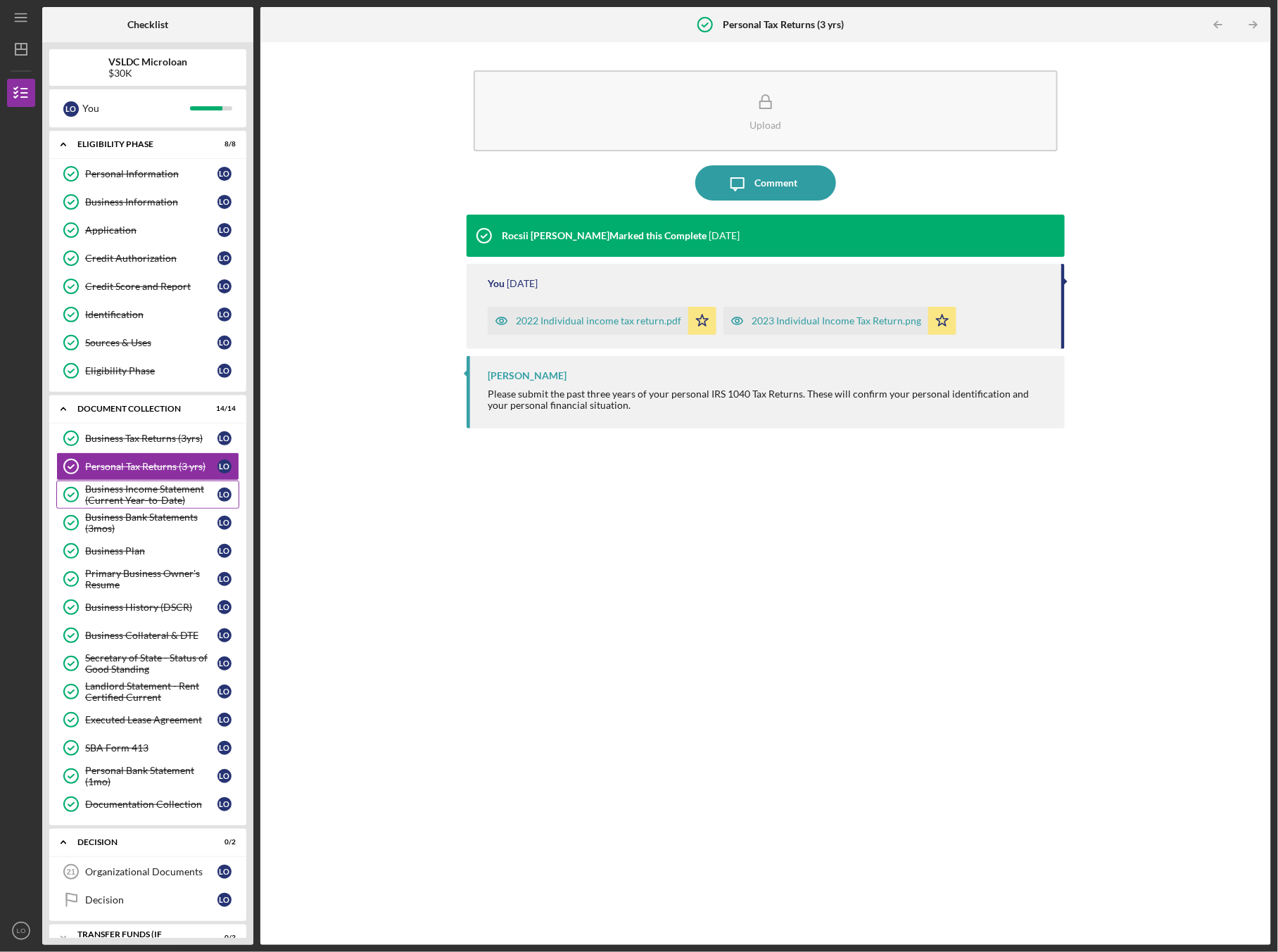
click at [127, 502] on link "Business Income Statement (Current Year-to-Date) Business Income Statement (Cur…" at bounding box center [148, 494] width 183 height 28
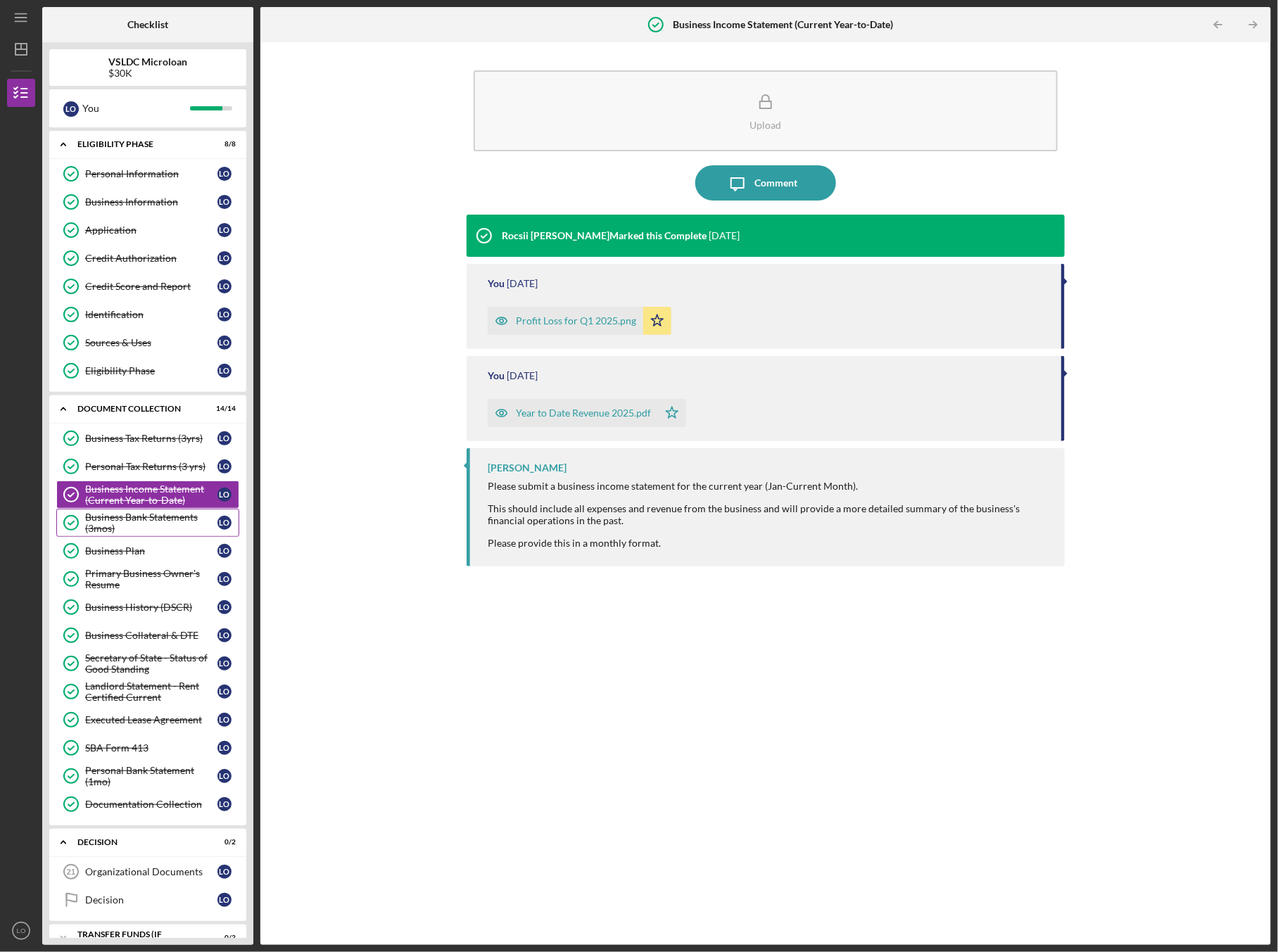
click at [123, 519] on div "Business Bank Statements (3mos)" at bounding box center [151, 522] width 132 height 23
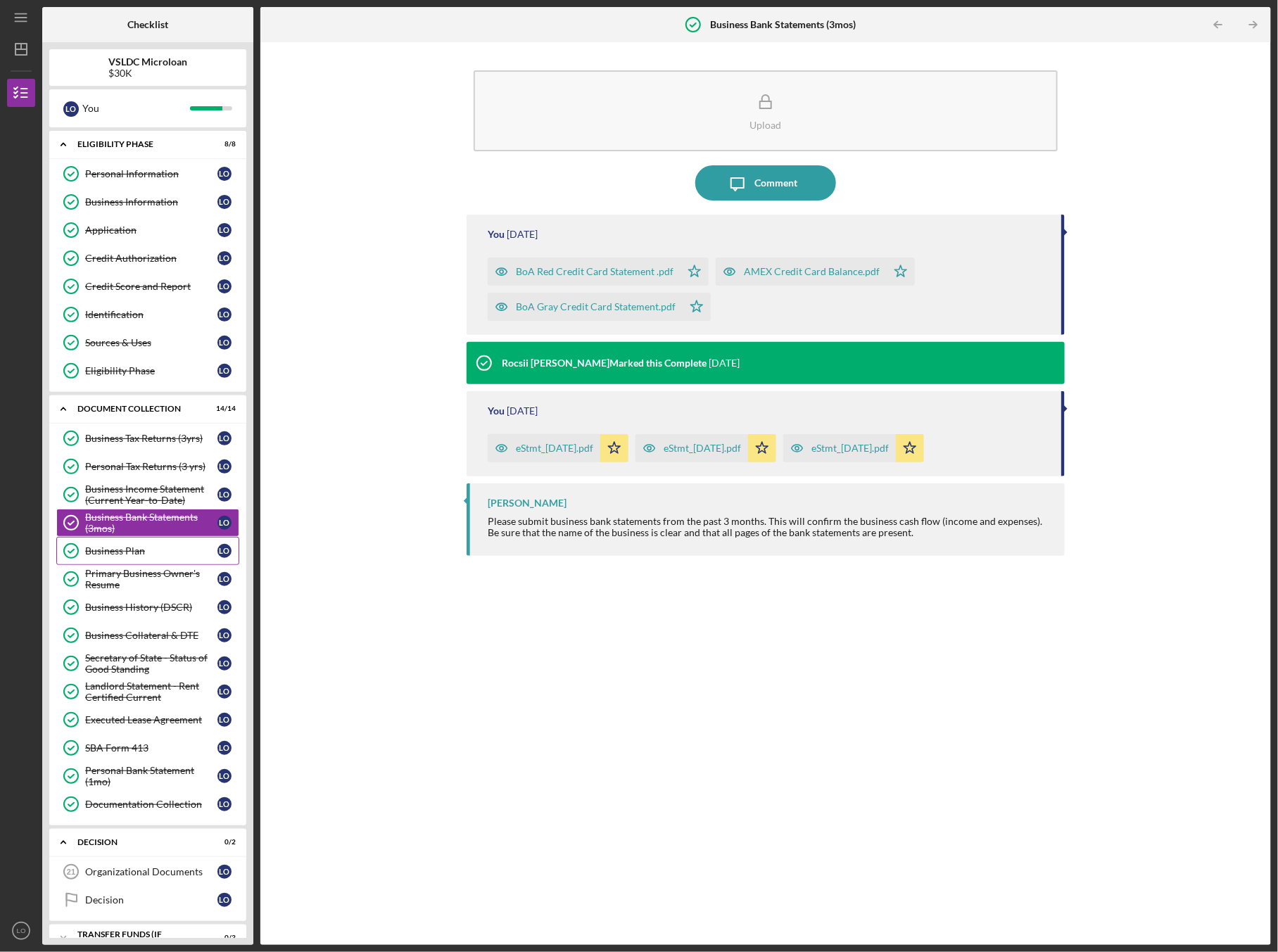
click at [123, 554] on link "Business Plan Business Plan L O" at bounding box center [148, 550] width 183 height 28
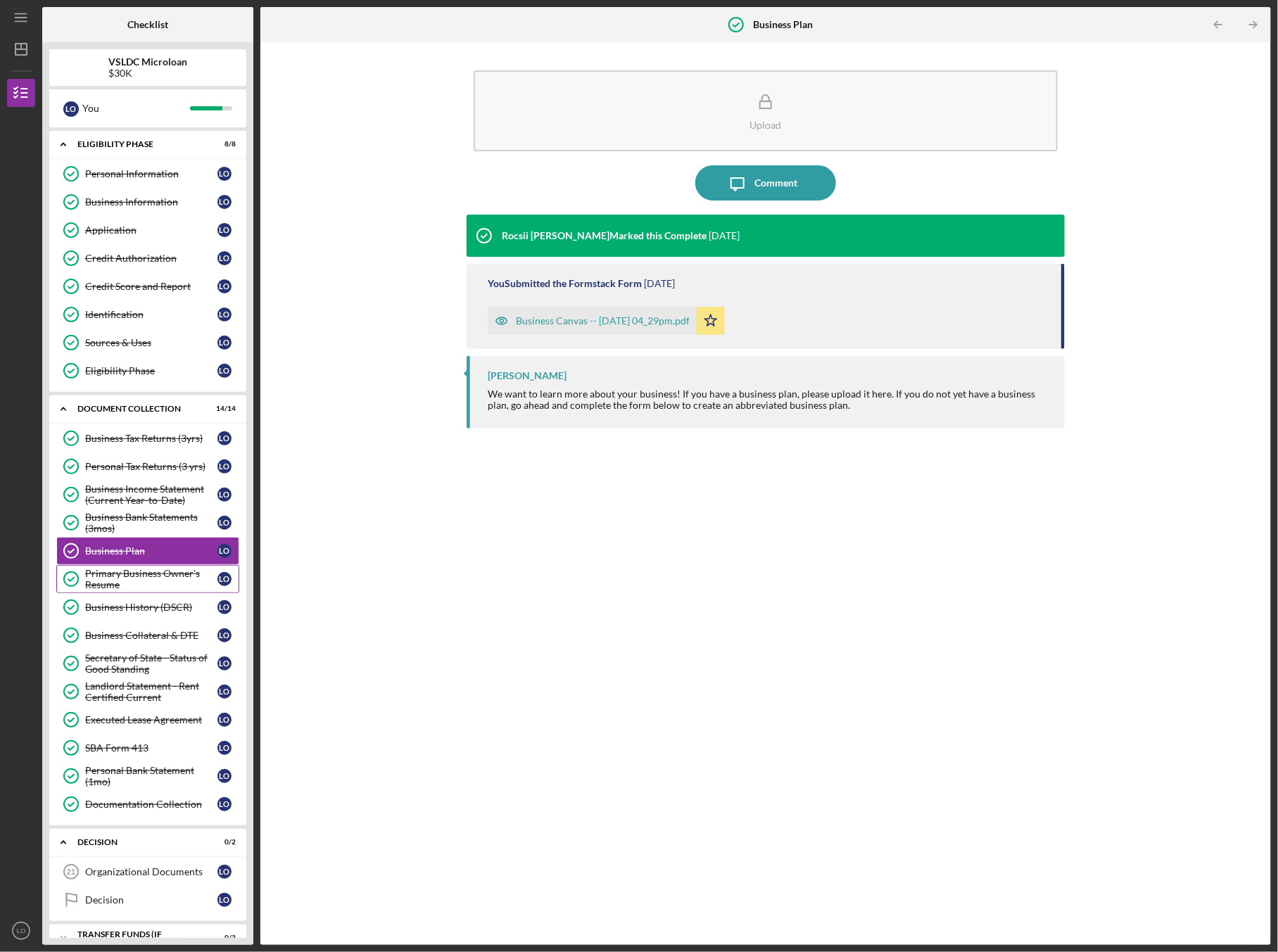
click at [128, 568] on div "Primary Business Owner's Resume" at bounding box center [151, 579] width 132 height 23
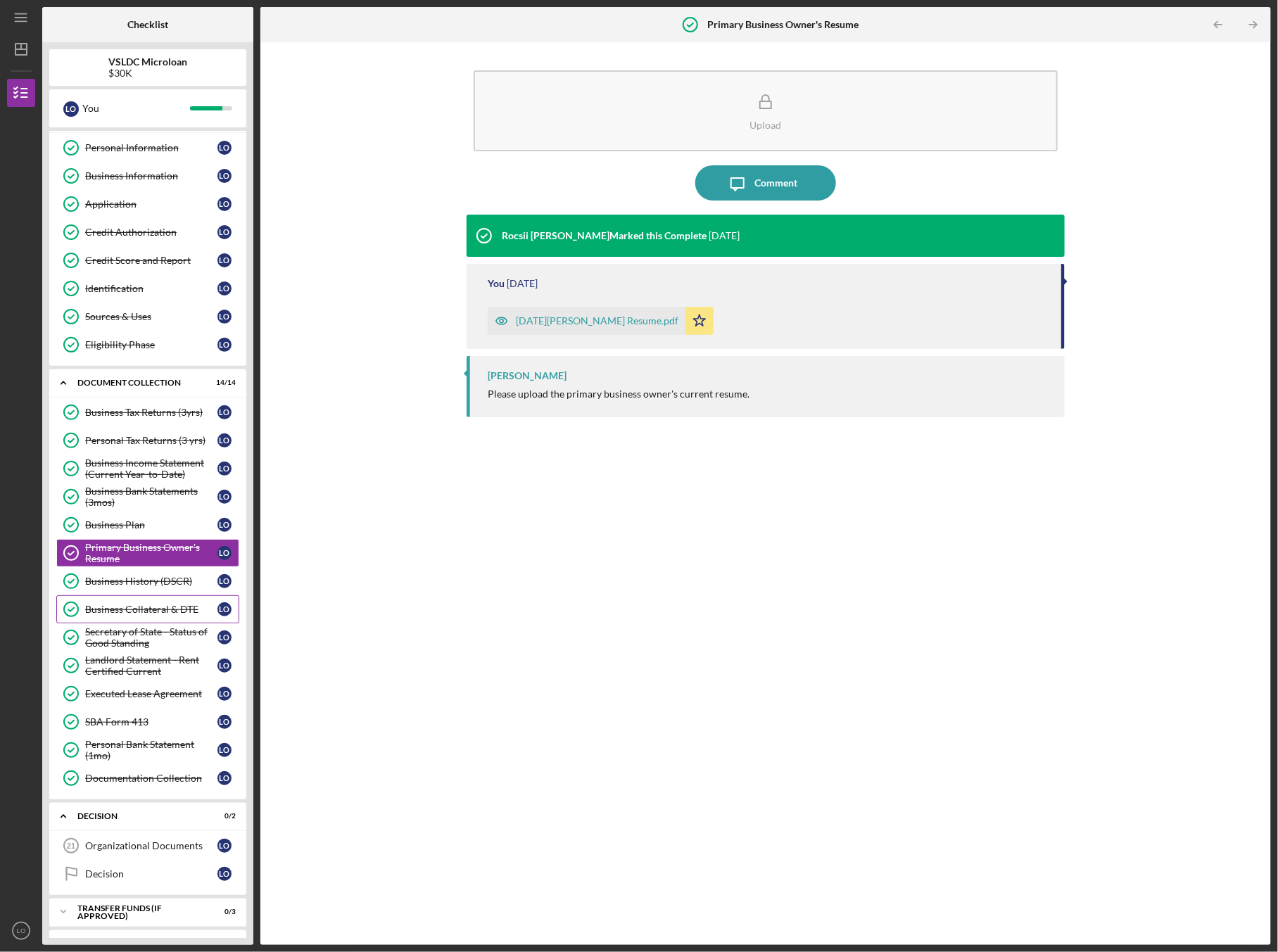
scroll to position [34, 0]
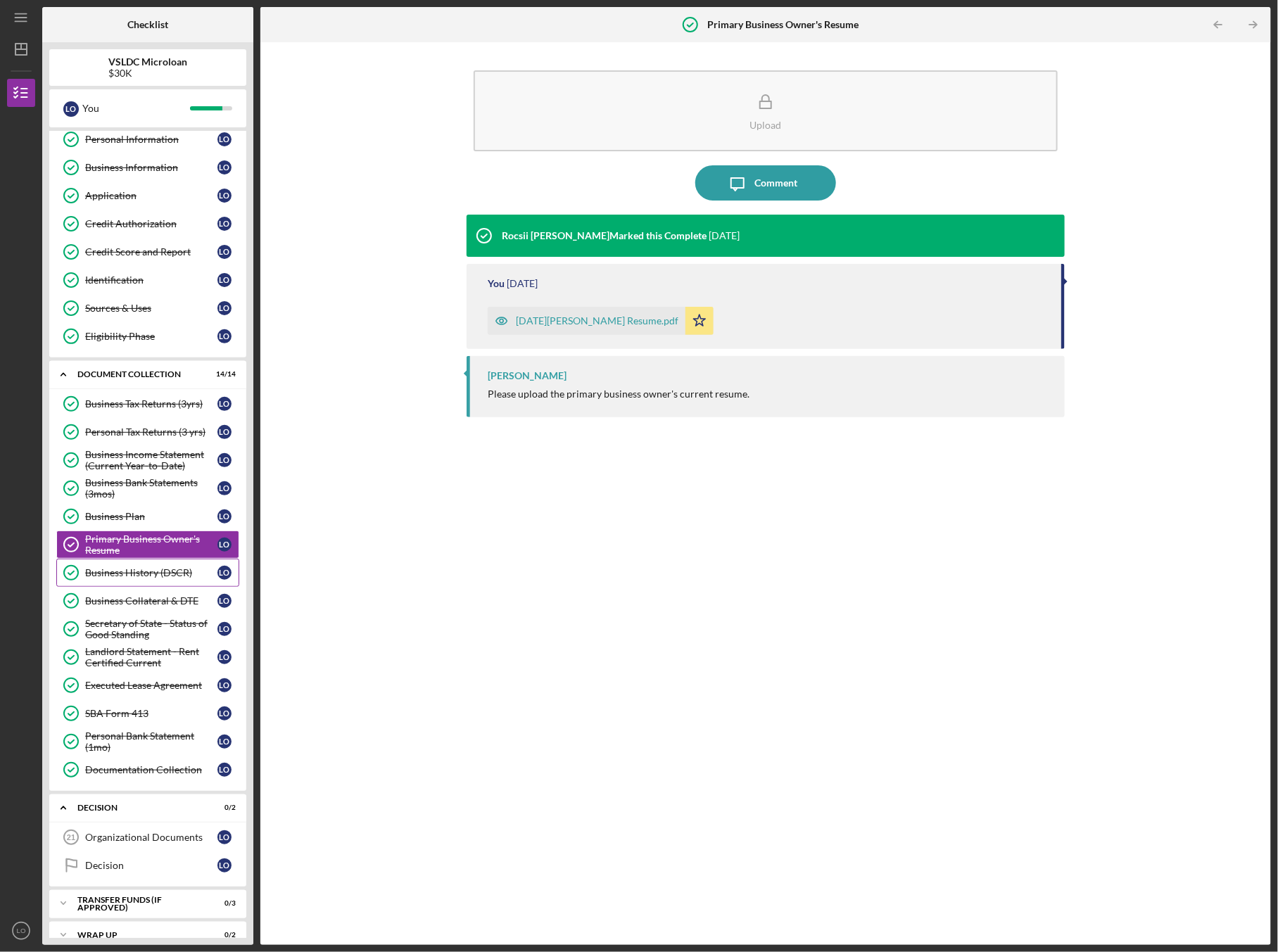
click at [133, 576] on link "Business History (DSCR) Business History (DSCR) L O" at bounding box center [148, 573] width 183 height 28
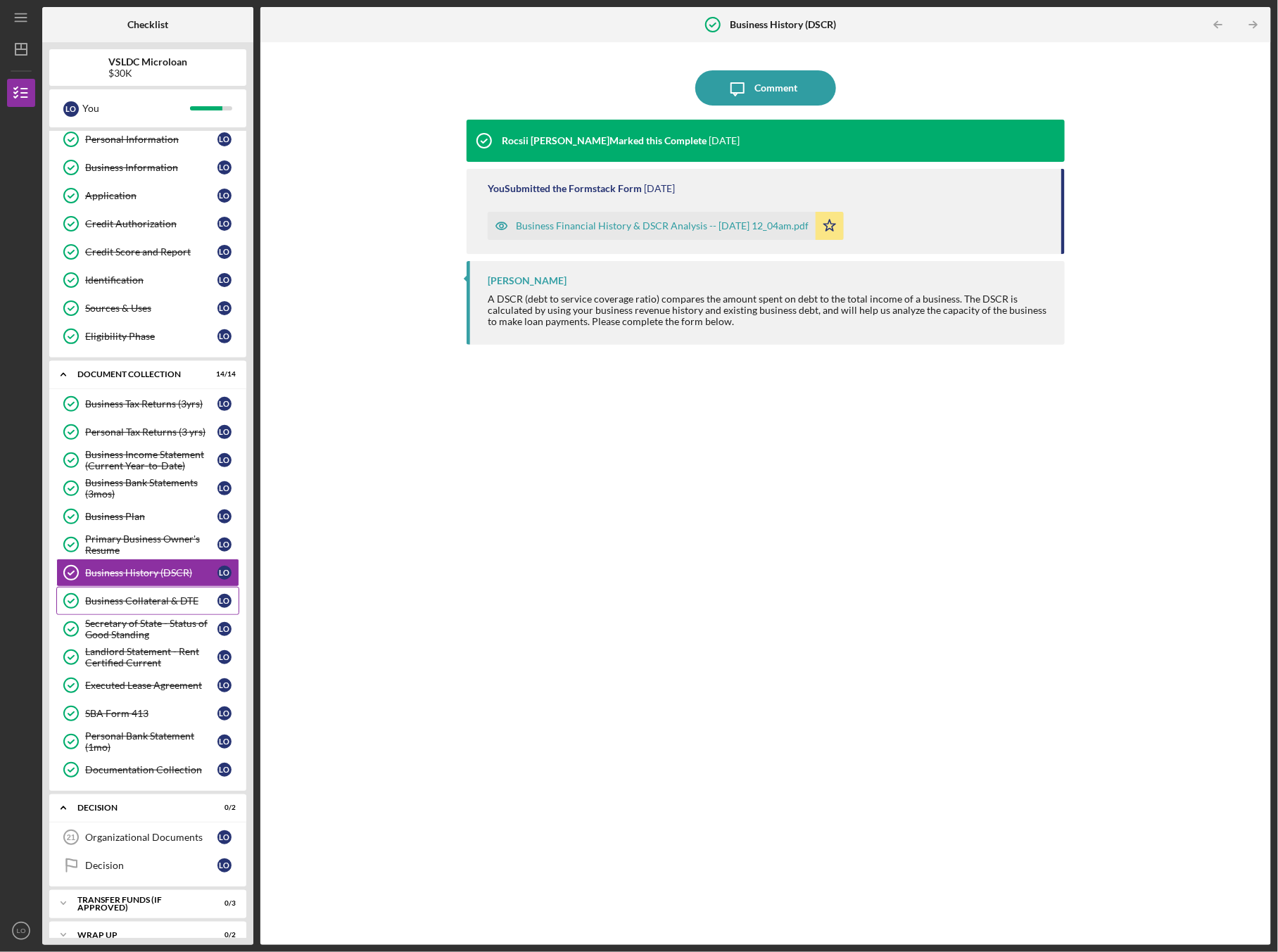
click at [128, 595] on div "Business Collateral & DTE" at bounding box center [151, 601] width 132 height 12
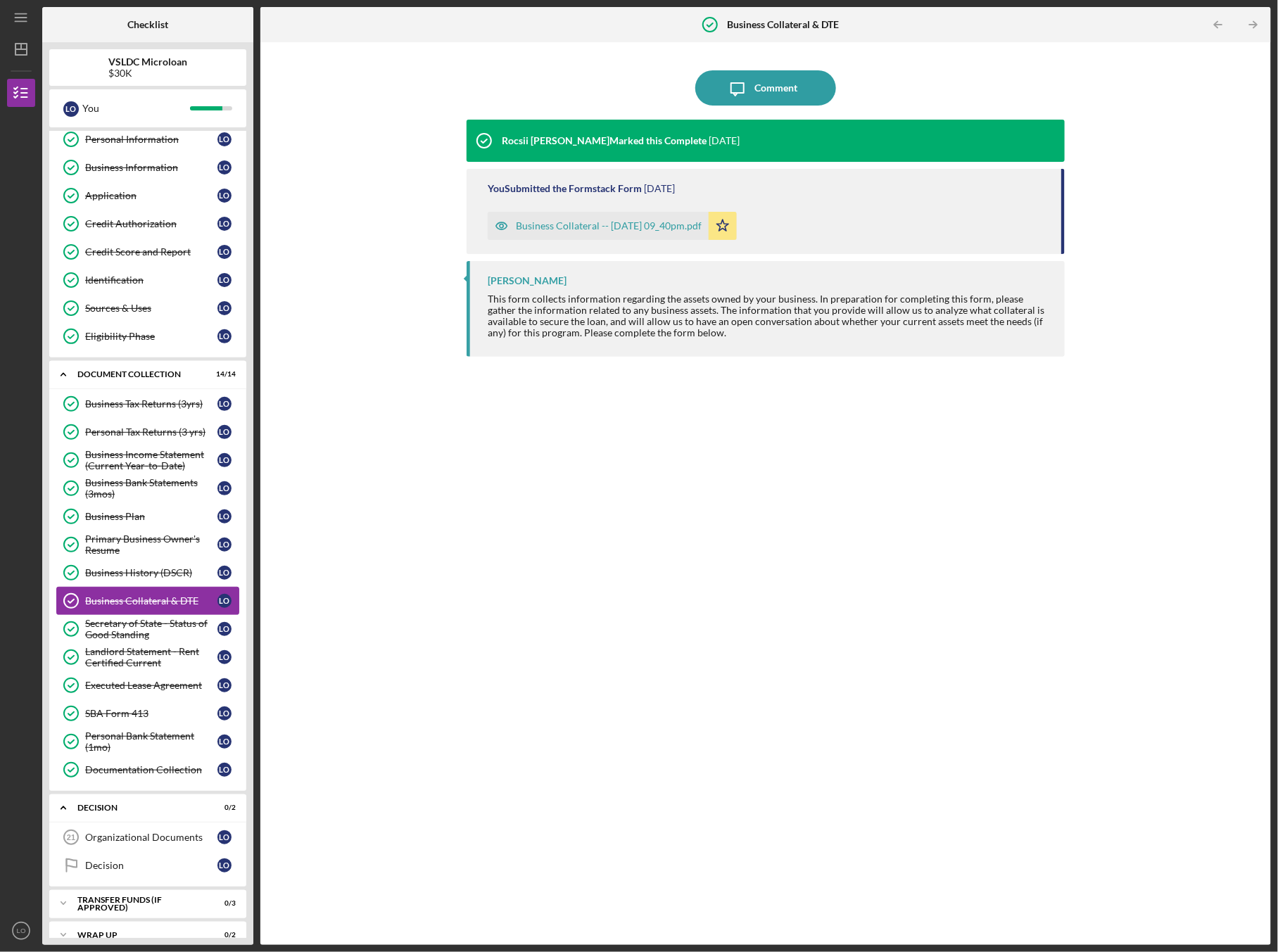
click at [126, 608] on link "Business Collateral & DTE Business Collateral & DTE L O" at bounding box center [148, 601] width 183 height 28
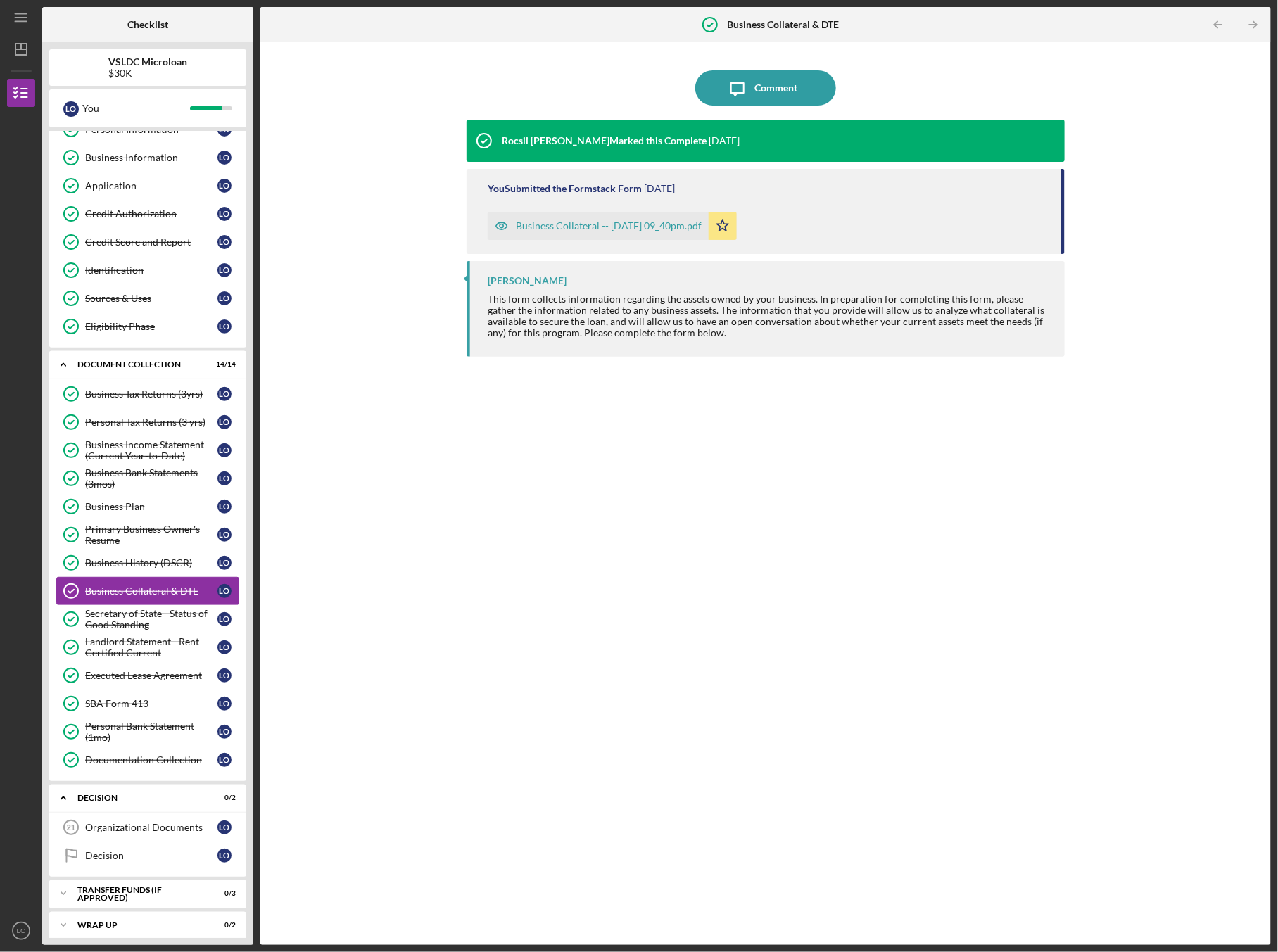
click at [126, 608] on div "Secretary of State - Status of Good Standing" at bounding box center [151, 619] width 132 height 23
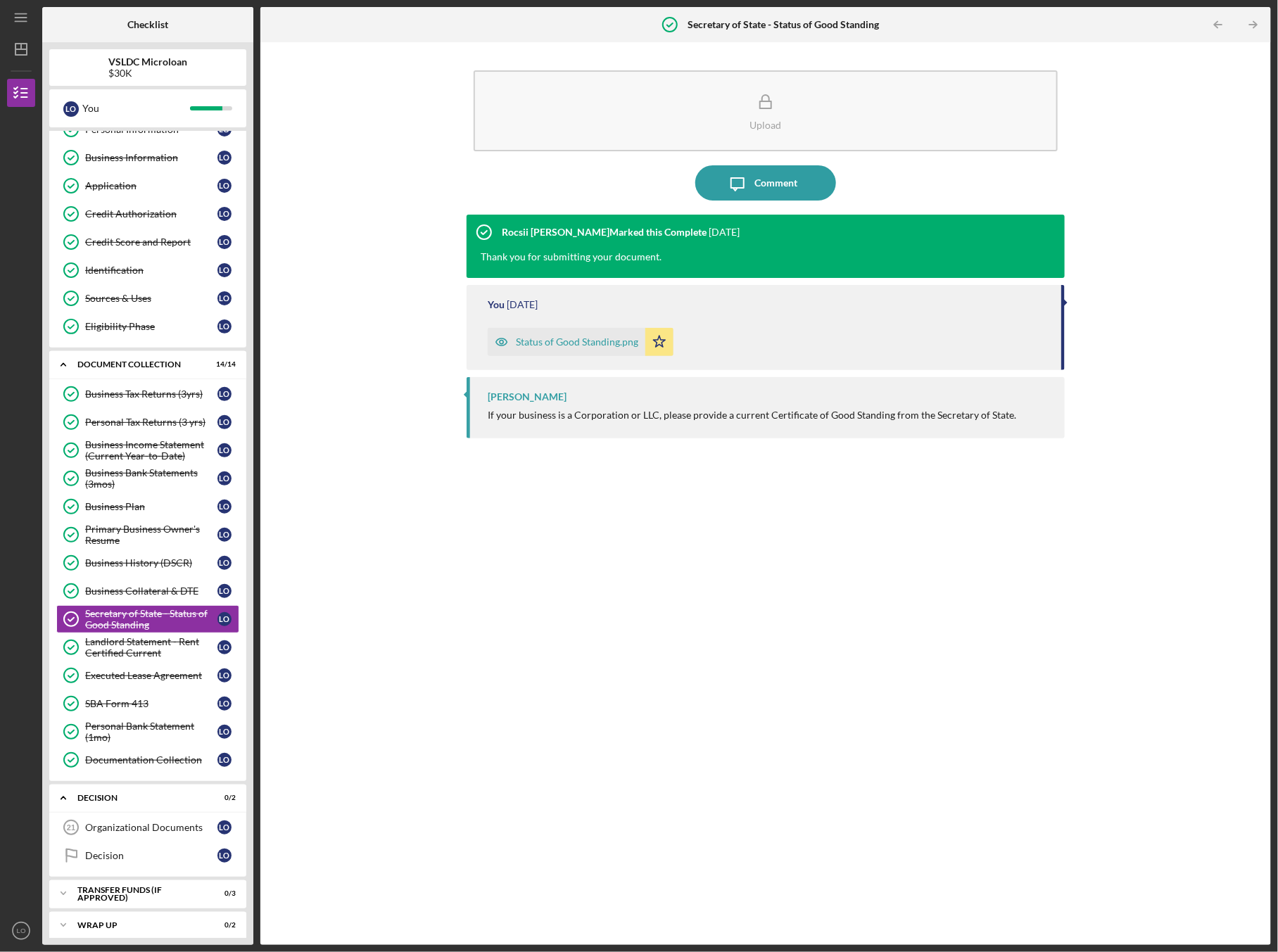
click at [530, 340] on div "Status of Good Standing.png" at bounding box center [577, 342] width 122 height 12
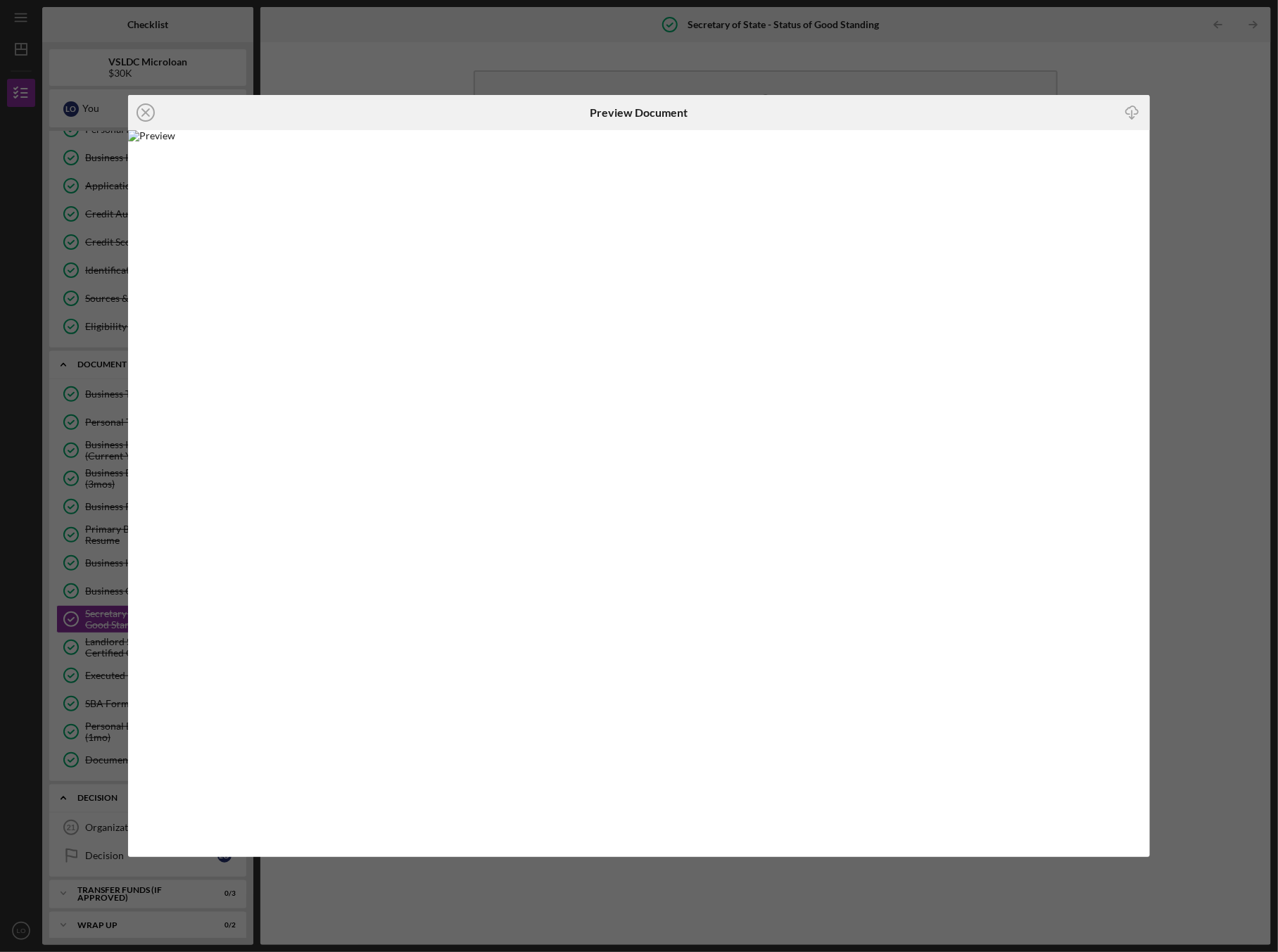
click at [89, 342] on div "Icon/Close Preview Document Icon/Download" at bounding box center [639, 476] width 1278 height 952
click at [141, 107] on icon "Icon/Close" at bounding box center [145, 113] width 35 height 35
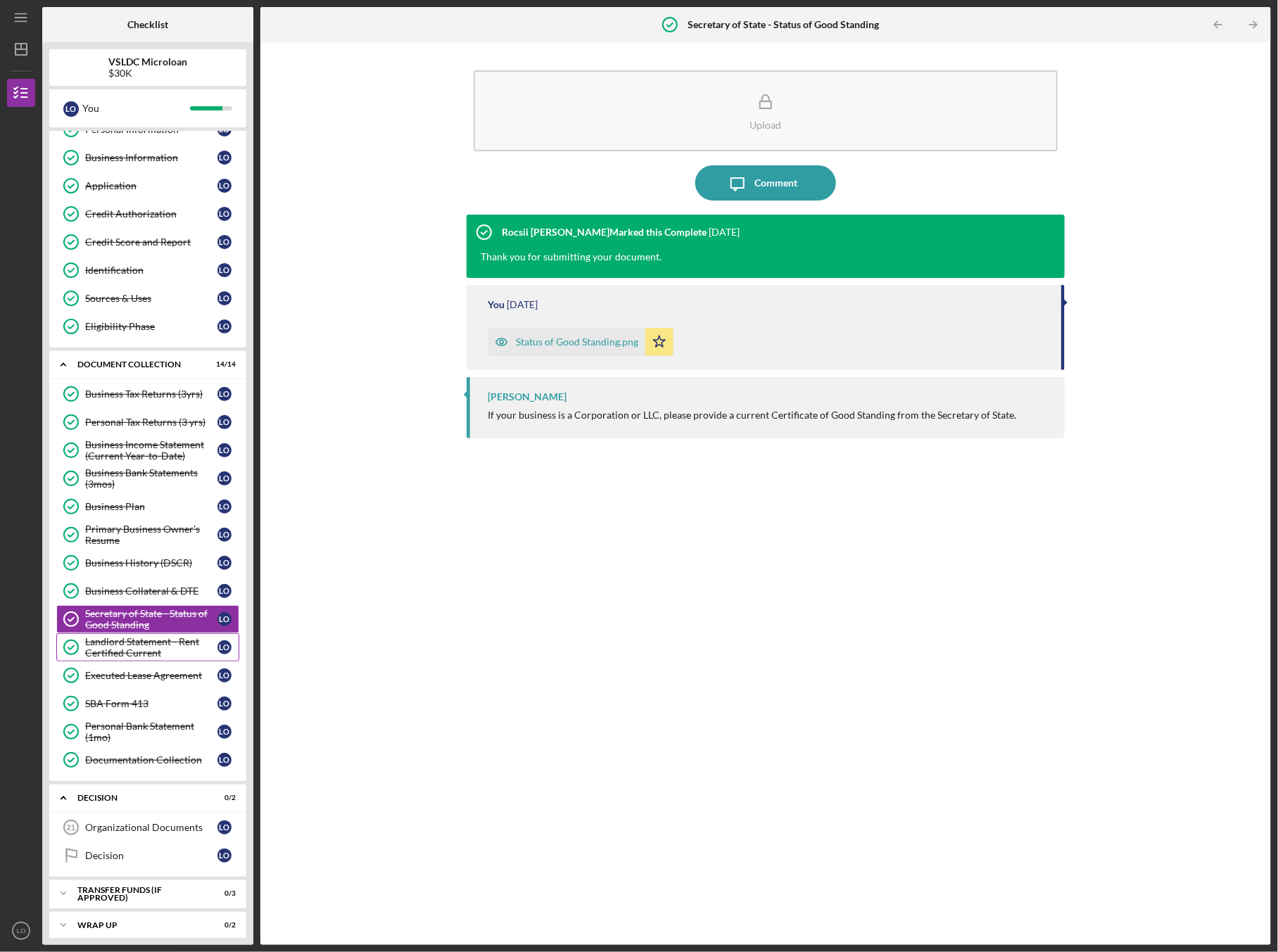
click at [140, 646] on div "Landlord Statement - Rent Certified Current" at bounding box center [151, 648] width 132 height 23
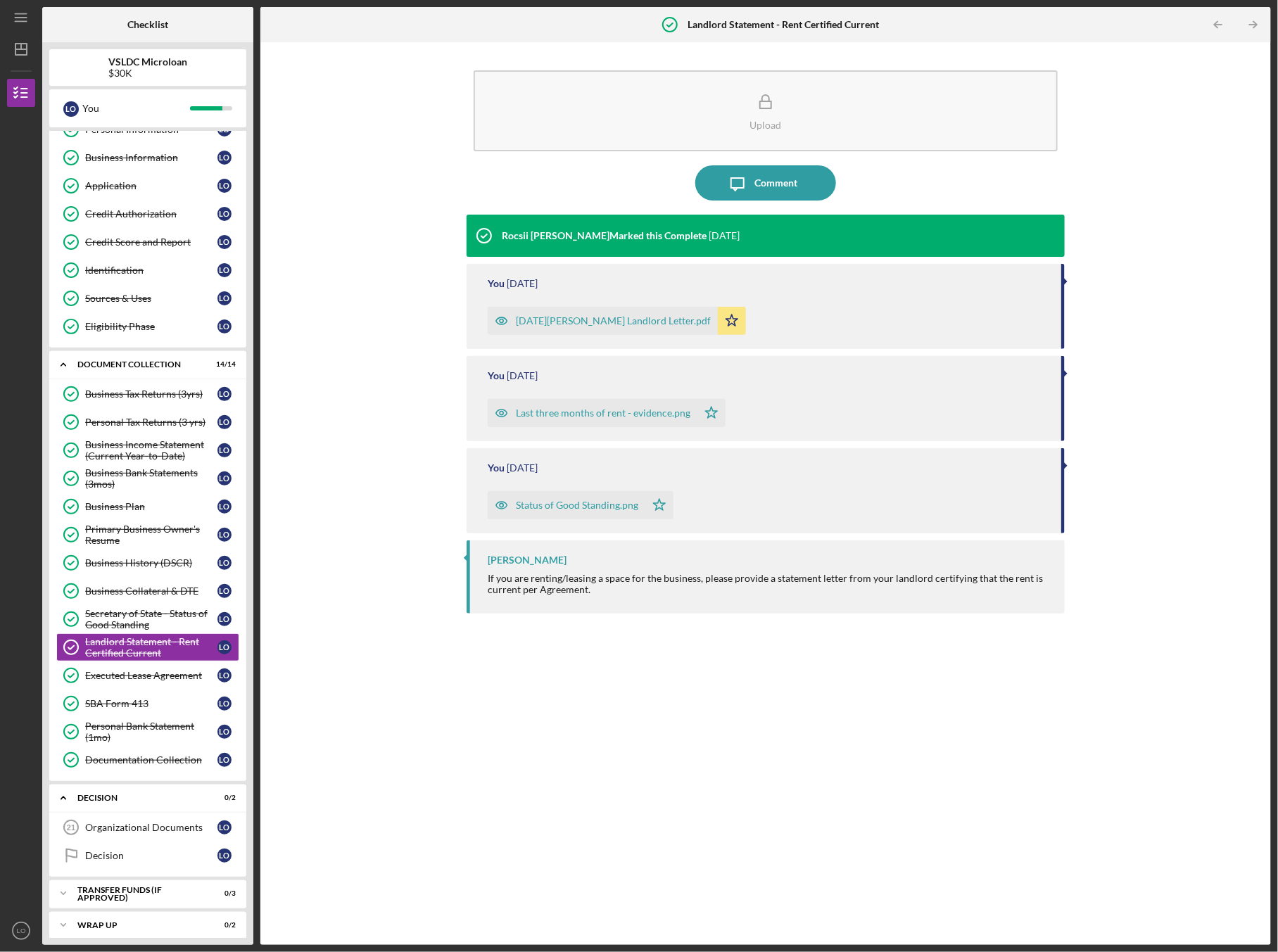
click at [549, 311] on div "[DATE][PERSON_NAME] Landlord Letter.pdf" at bounding box center [603, 321] width 231 height 28
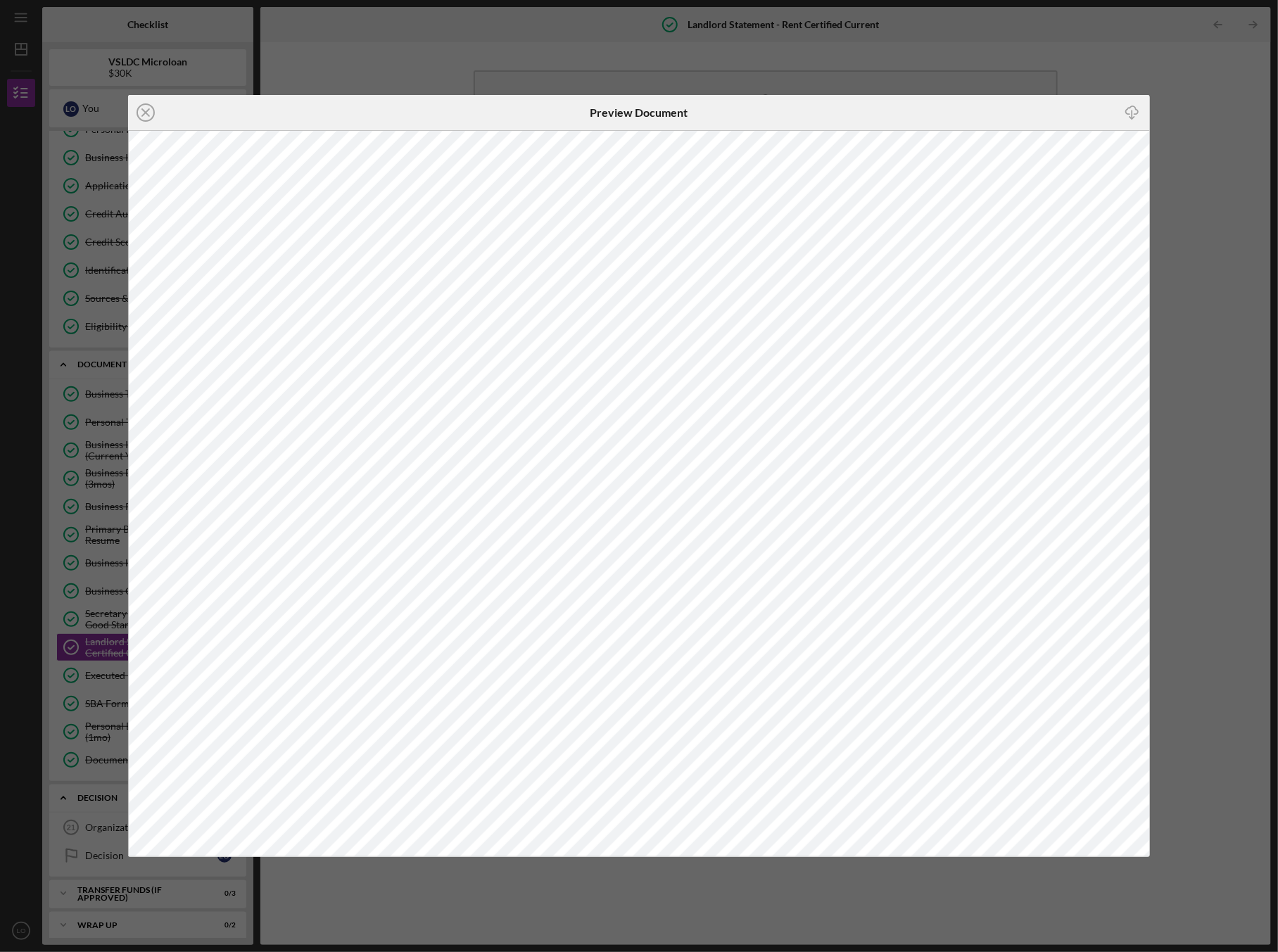
click at [401, 56] on div "Icon/Close Preview Document Icon/Download" at bounding box center [639, 476] width 1278 height 952
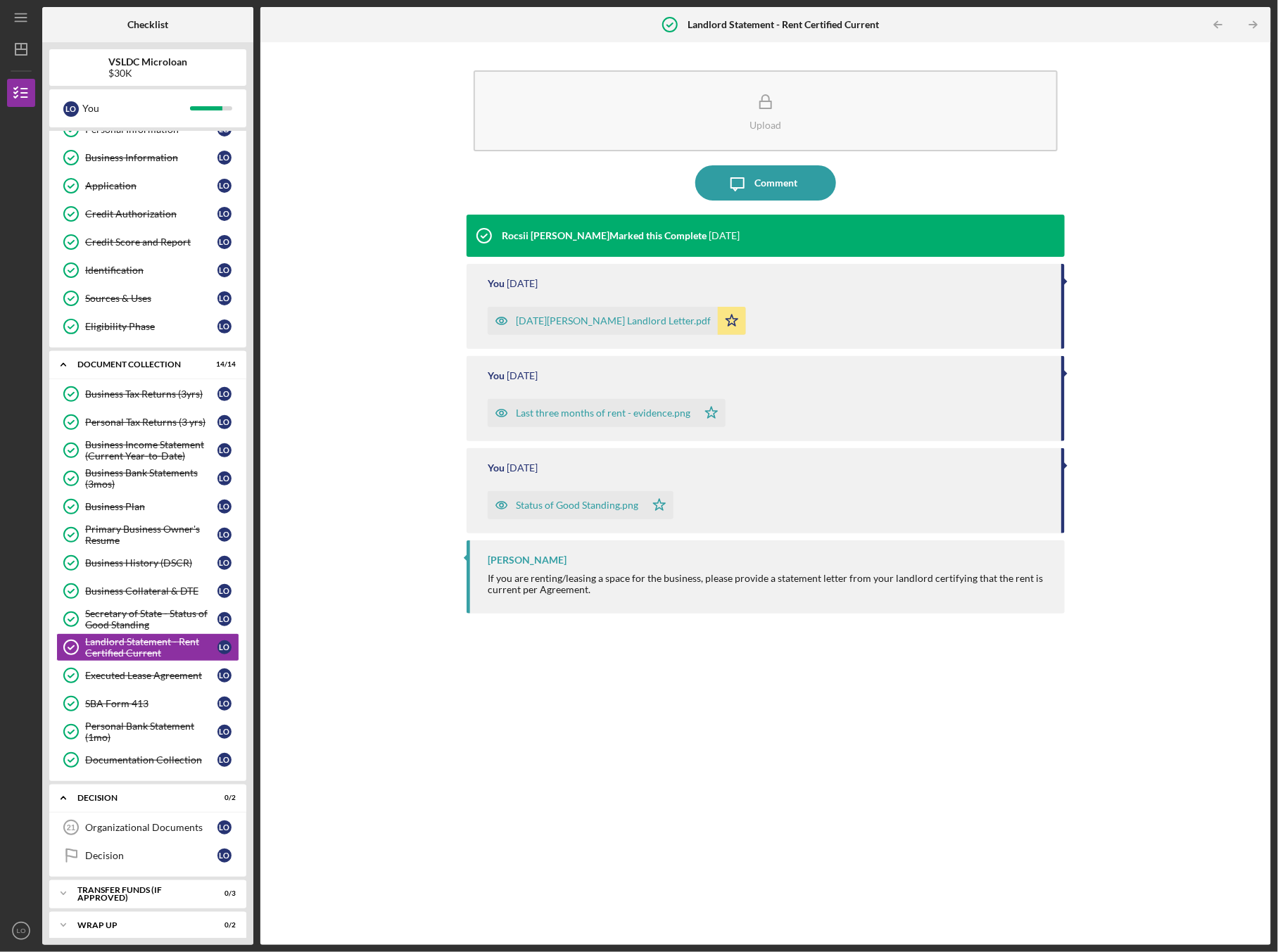
click at [577, 503] on div "Status of Good Standing.png" at bounding box center [577, 505] width 122 height 12
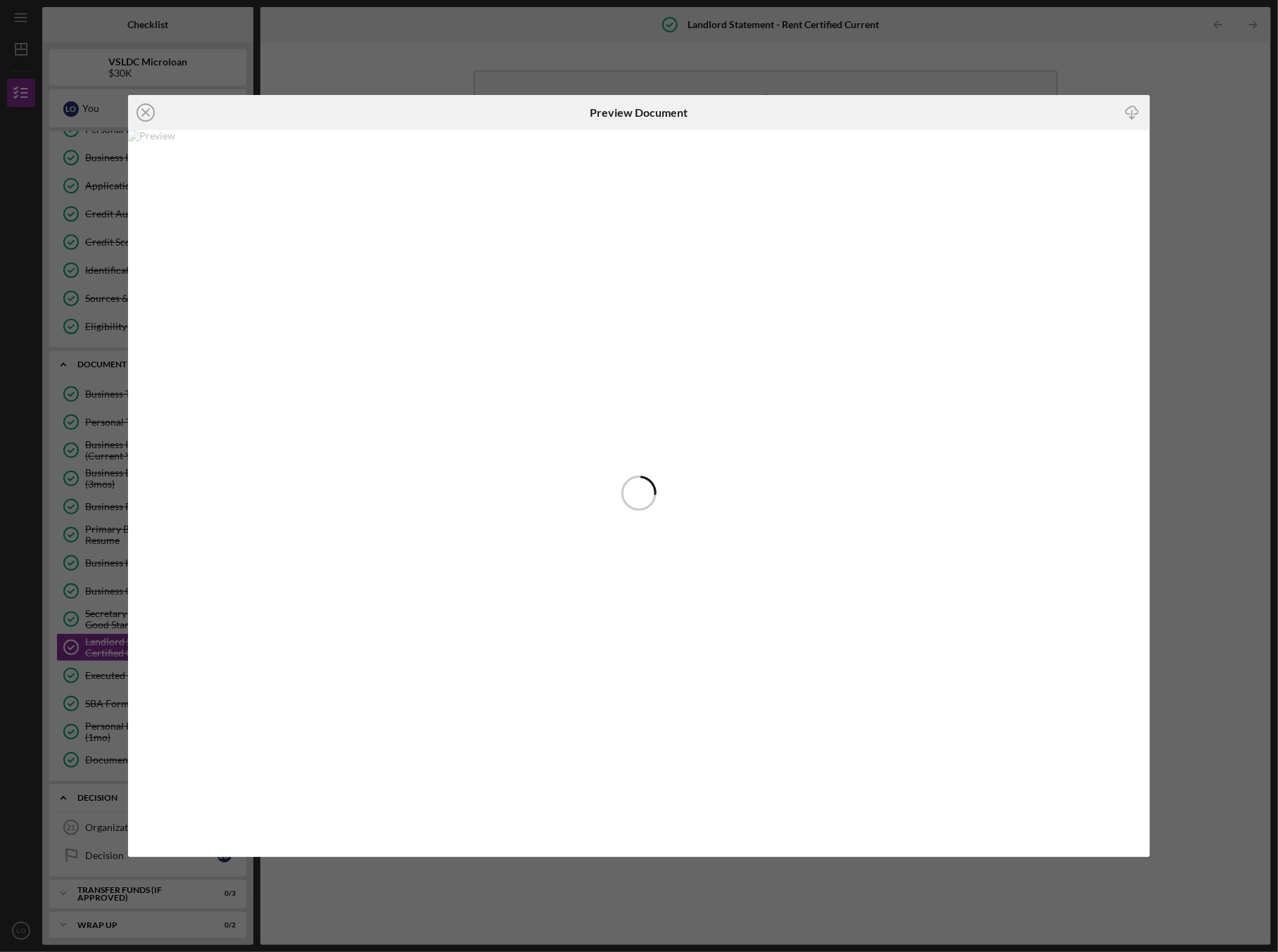
click at [531, 41] on div "Icon/Close Preview Document Icon/Download" at bounding box center [639, 476] width 1278 height 952
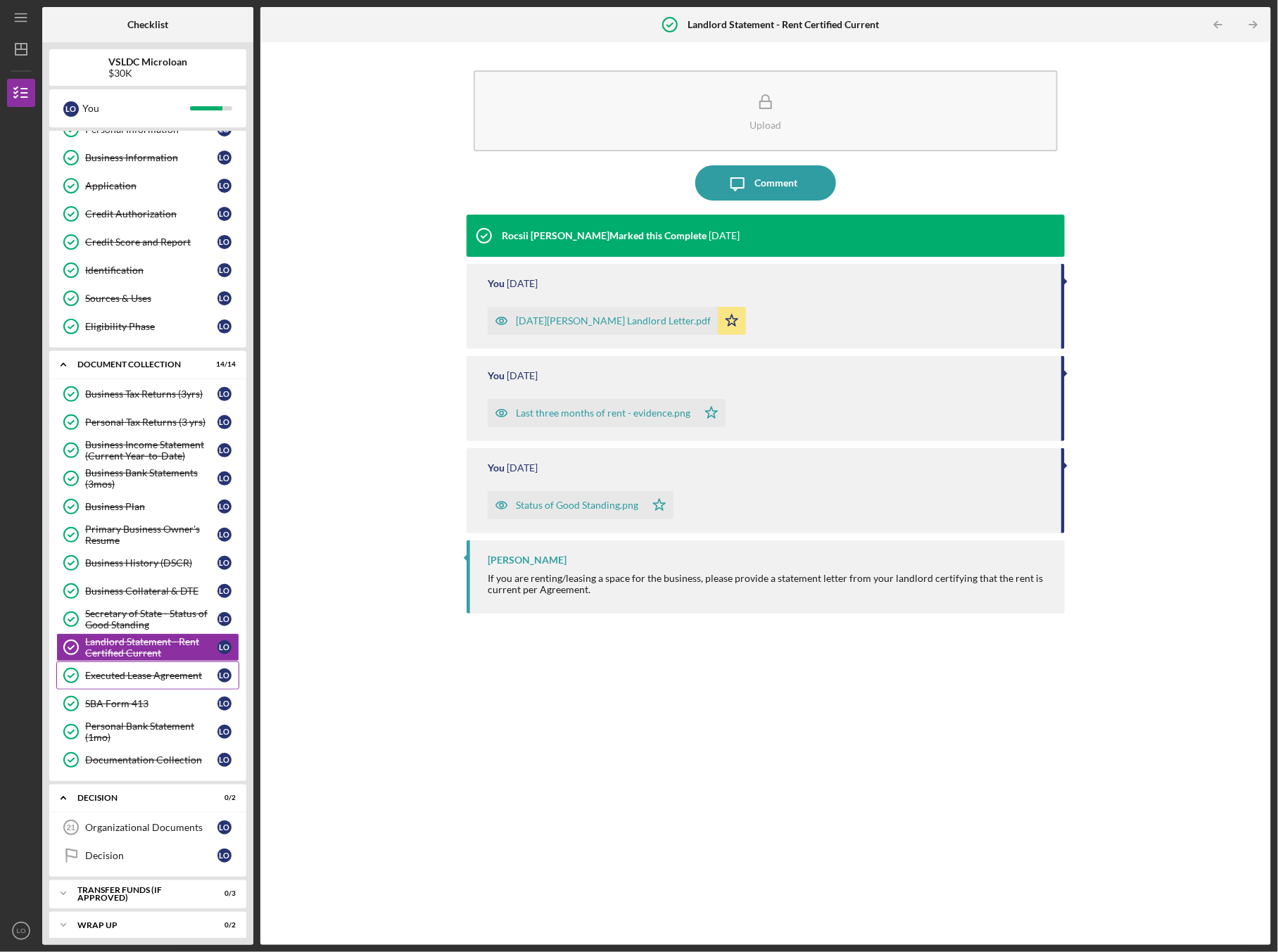
click at [96, 672] on div "Executed Lease Agreement" at bounding box center [151, 675] width 132 height 12
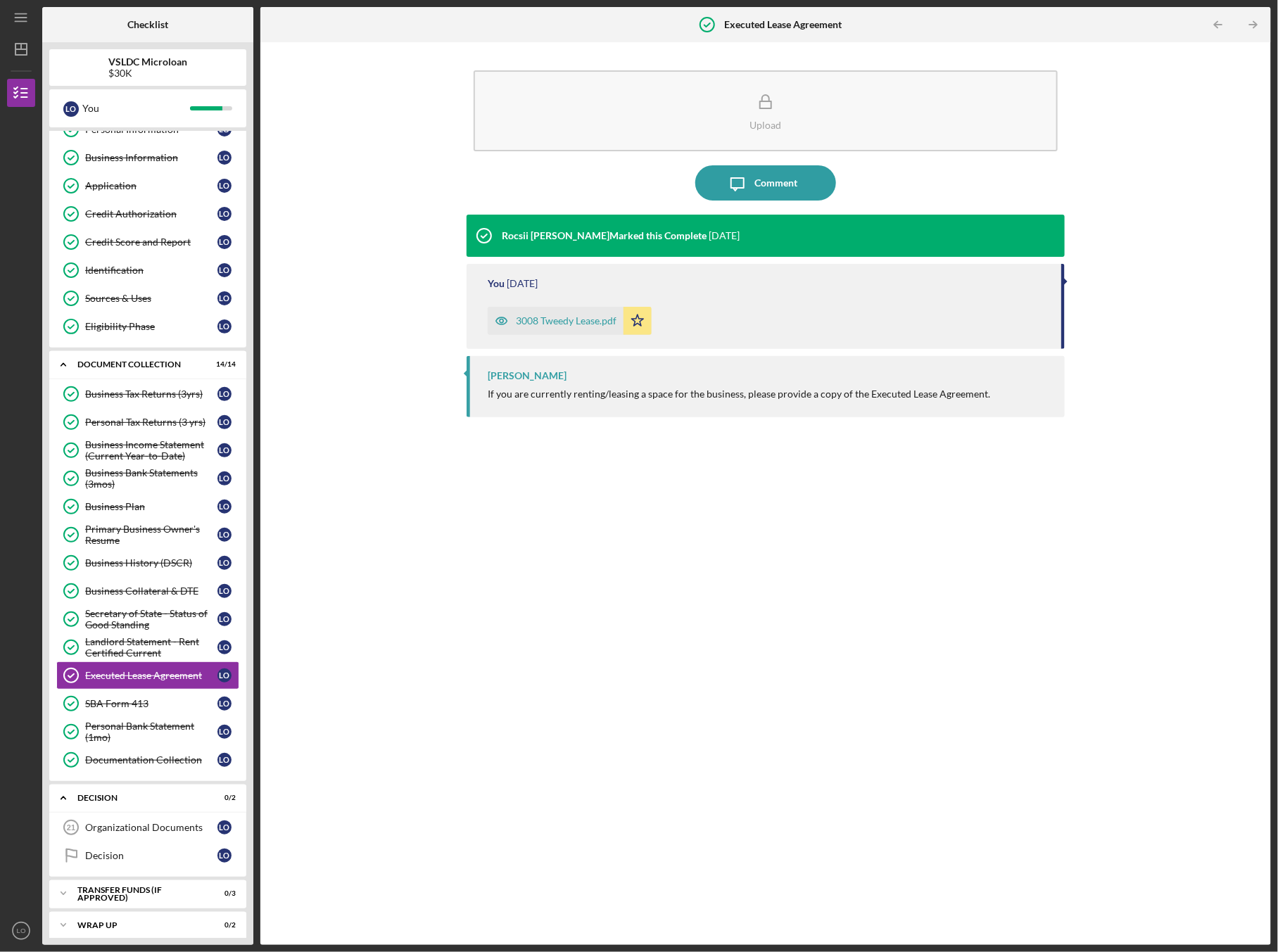
click at [574, 318] on div "3008 Tweedy Lease.pdf" at bounding box center [566, 321] width 101 height 12
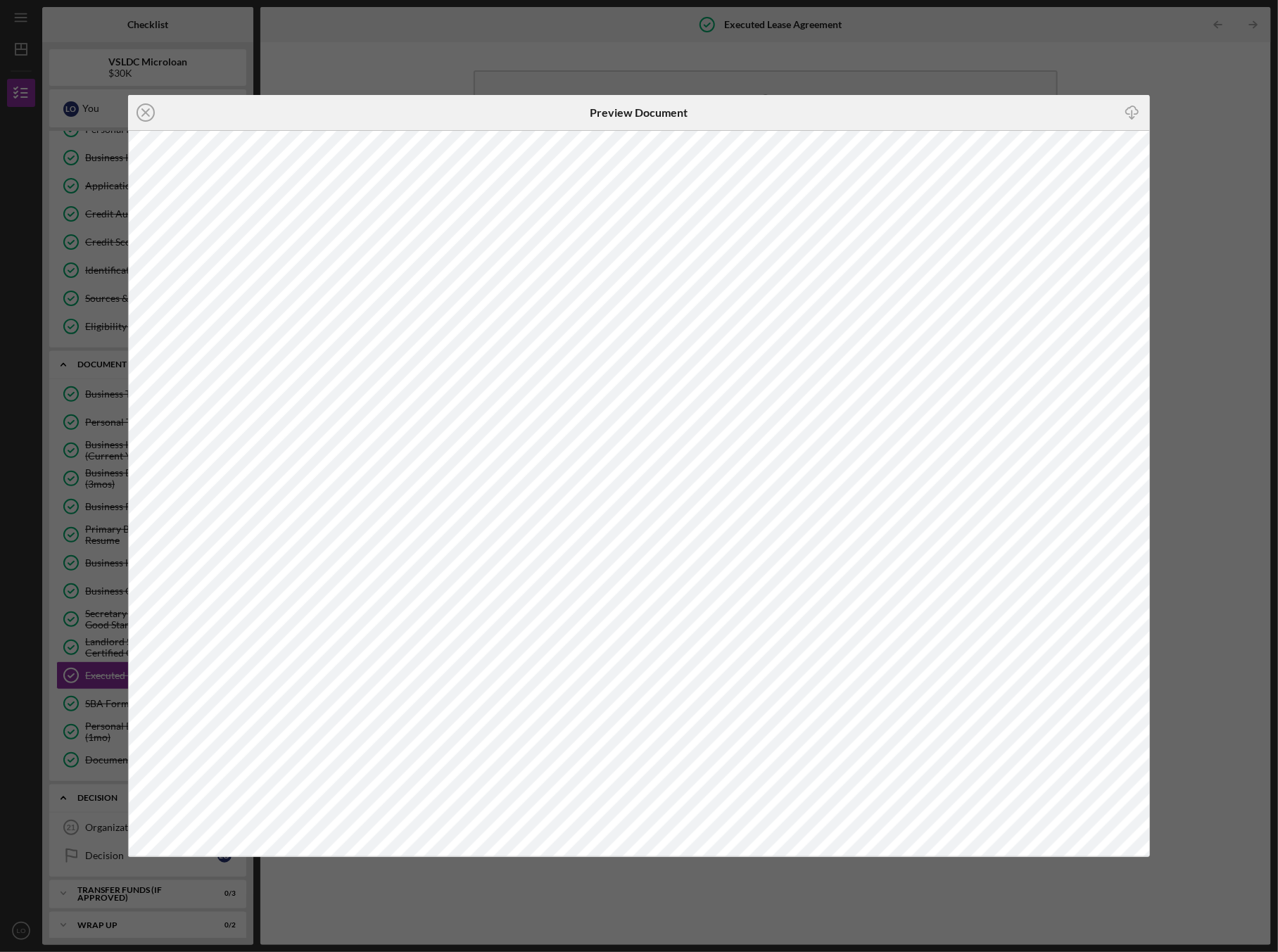
click at [322, 71] on div "Icon/Close Preview Document Icon/Download" at bounding box center [639, 476] width 1278 height 952
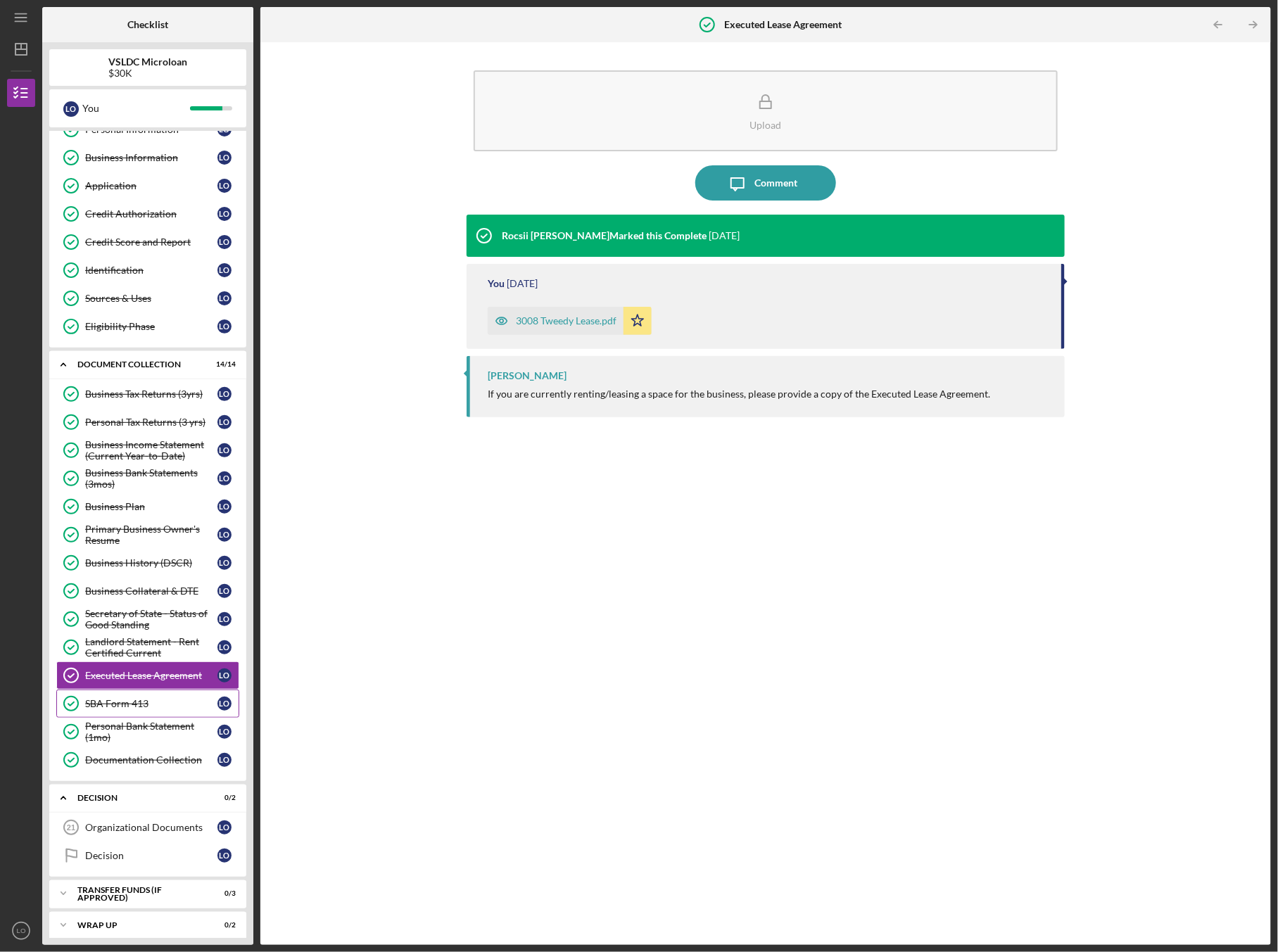
click at [111, 698] on div "SBA Form 413" at bounding box center [151, 703] width 132 height 12
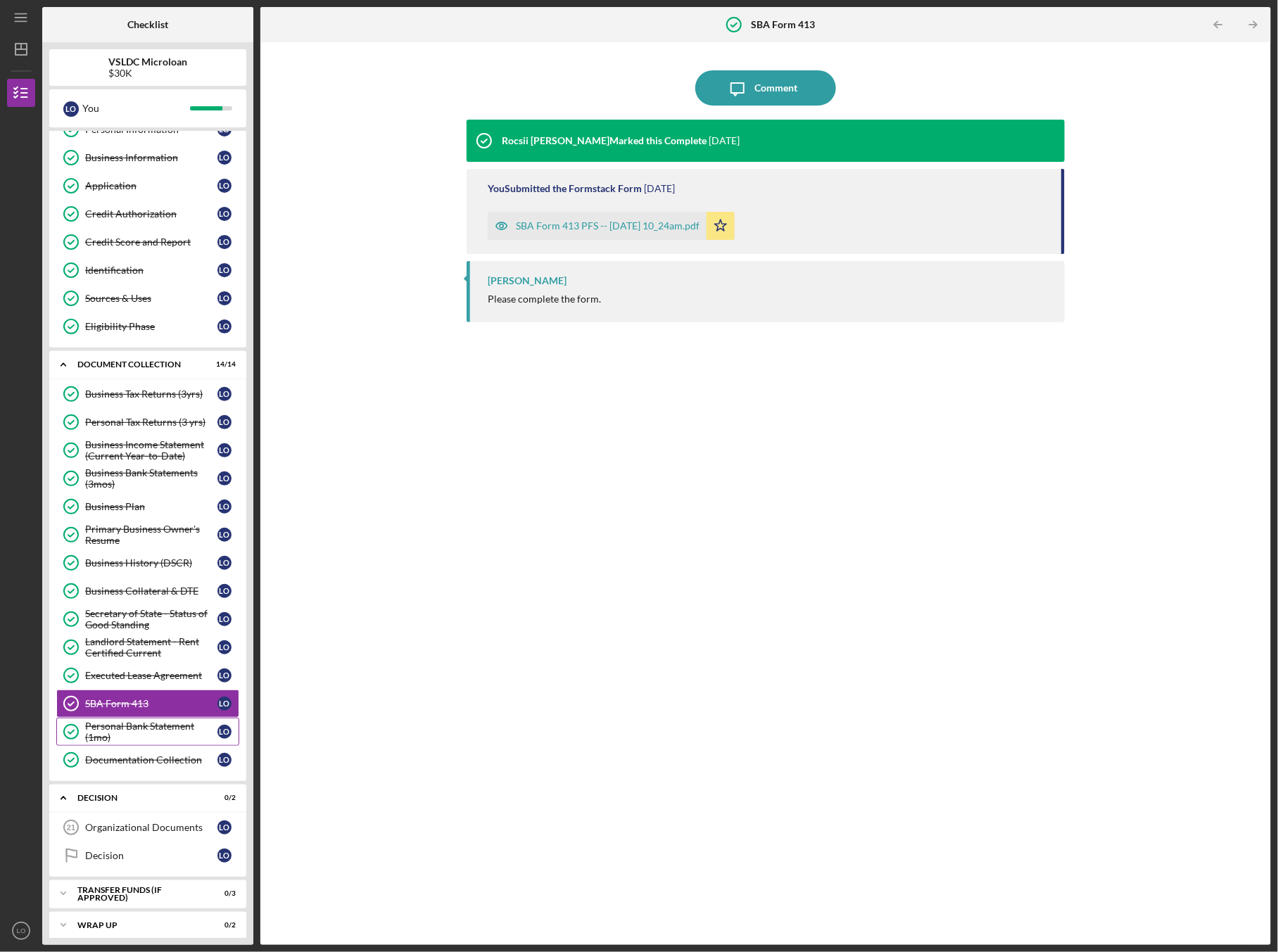
click at [109, 721] on div "Personal Bank Statement (1mo)" at bounding box center [151, 731] width 132 height 23
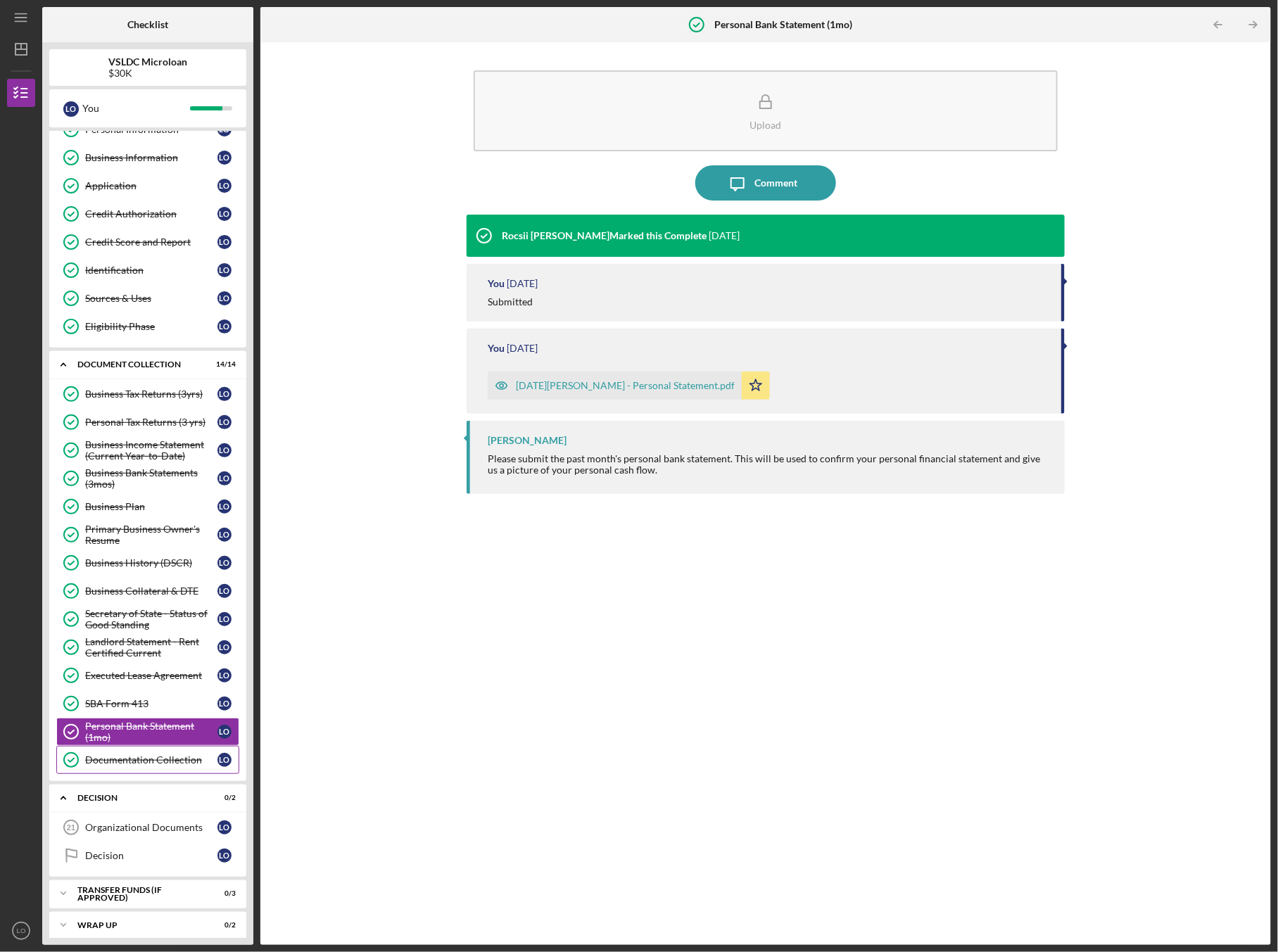
click at [116, 746] on link "Documentation Collection Documentation Collection L O" at bounding box center [148, 759] width 183 height 28
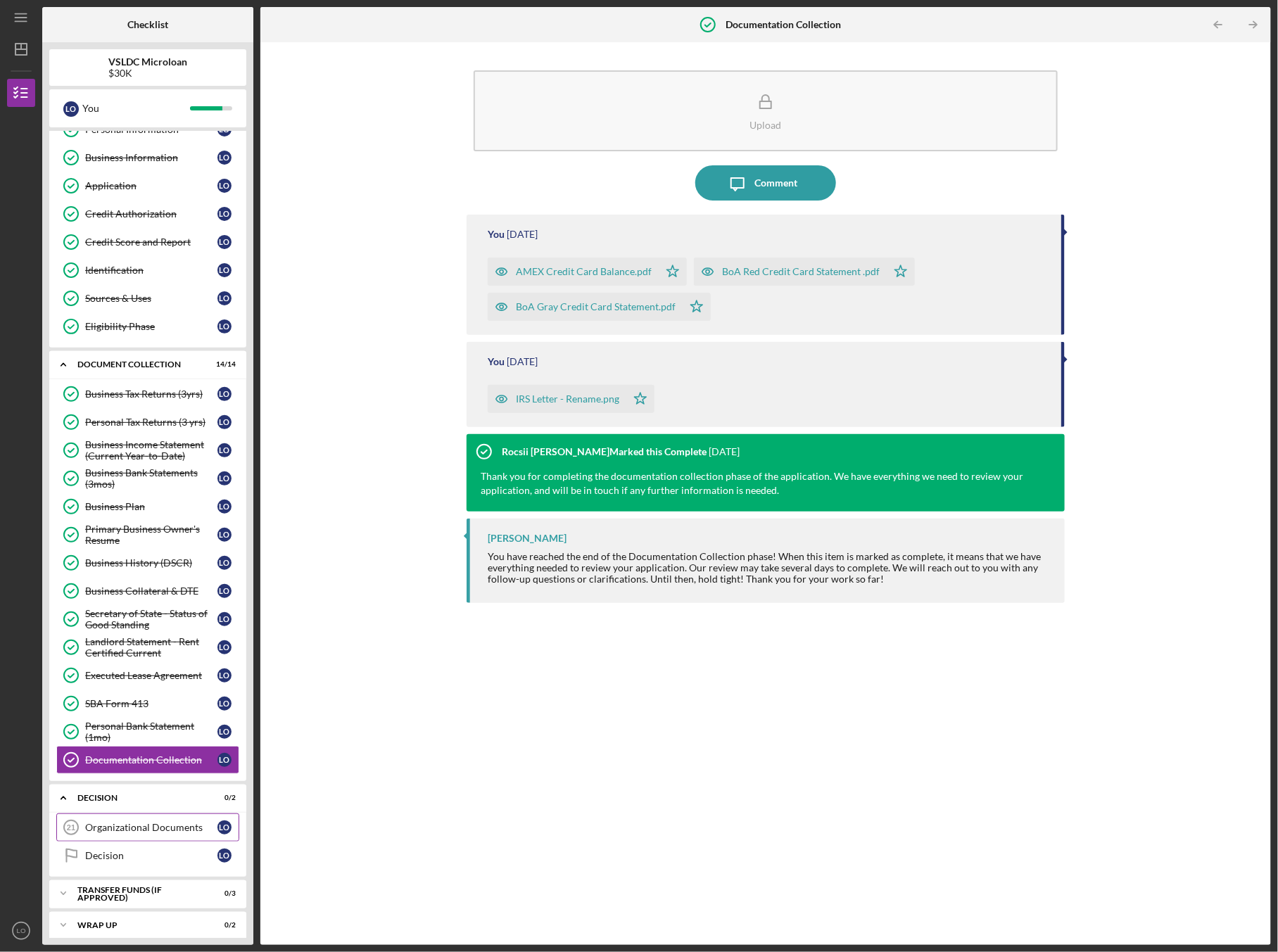
click at [144, 830] on link "Organizational Documents 21 Organizational Documents L O" at bounding box center [148, 828] width 183 height 28
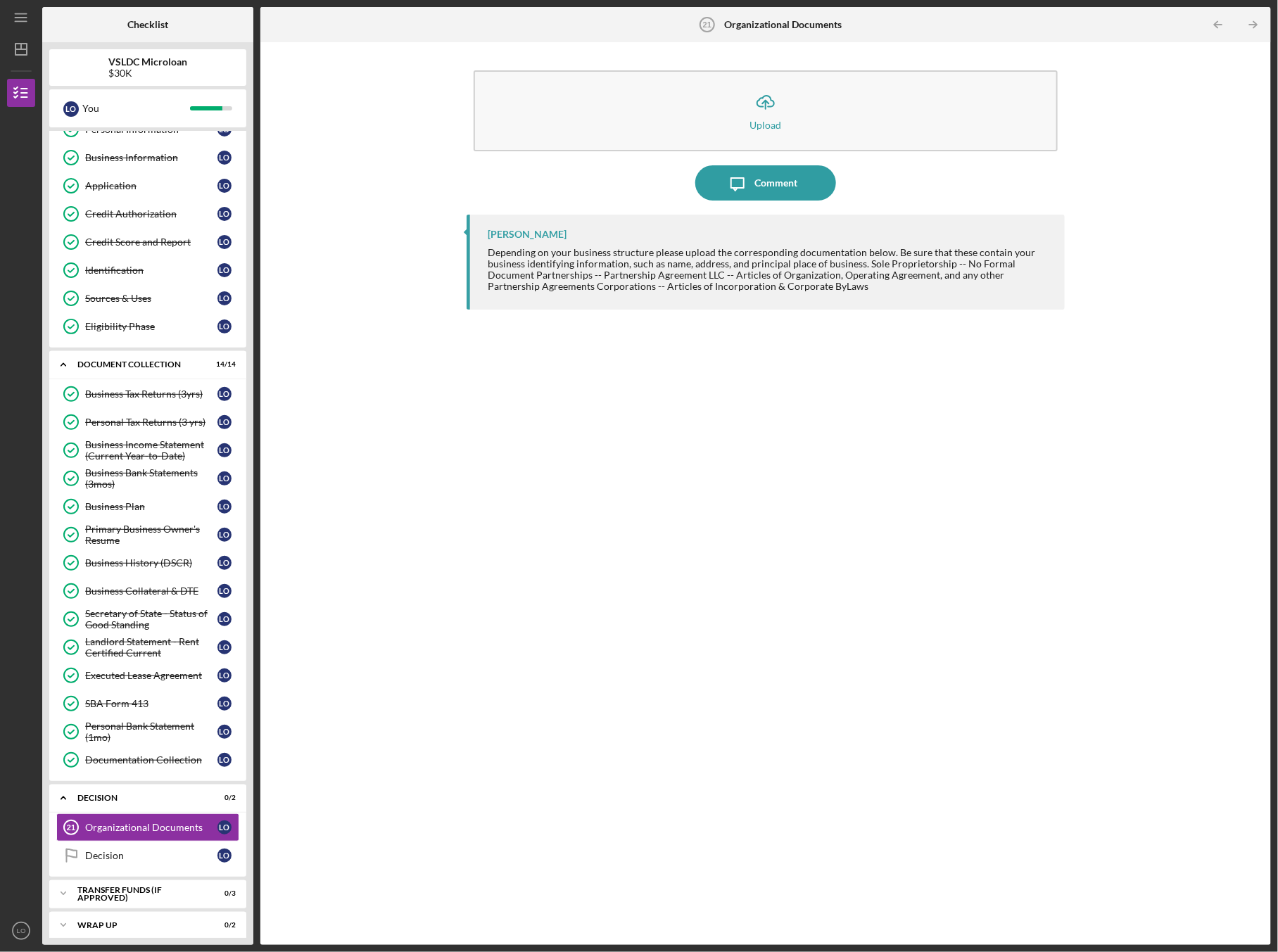
click at [472, 611] on div "[PERSON_NAME] Depending on your business structure please upload the correspond…" at bounding box center [766, 569] width 598 height 710
drag, startPoint x: 673, startPoint y: 570, endPoint x: 517, endPoint y: 722, distance: 217.8
click at [671, 572] on div "[PERSON_NAME] Depending on your business structure please upload the correspond…" at bounding box center [766, 569] width 598 height 710
